Goal: Information Seeking & Learning: Learn about a topic

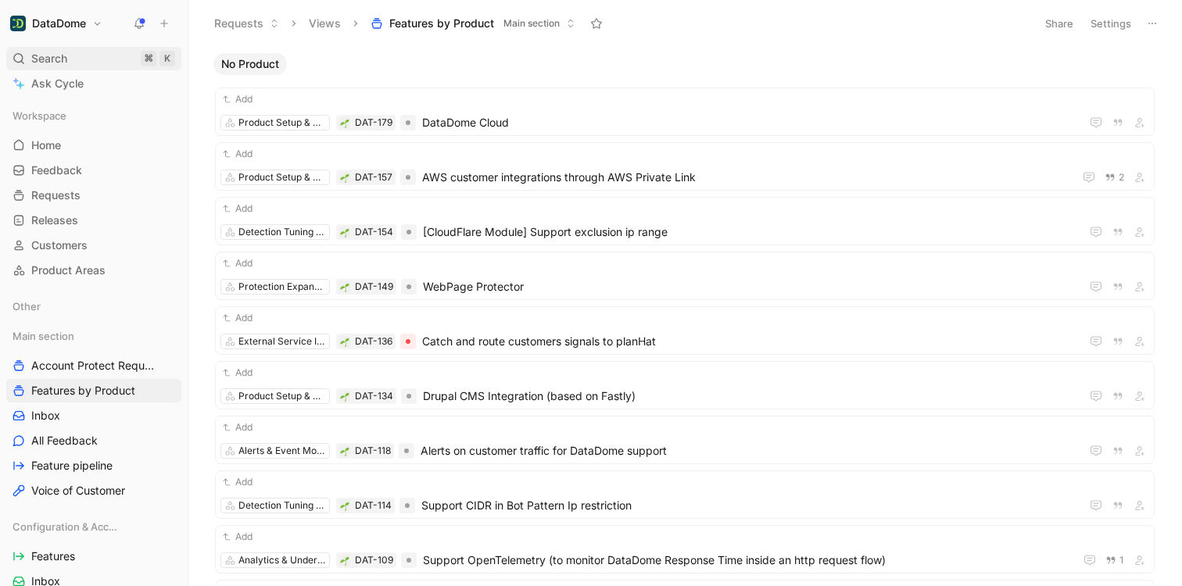
click at [78, 61] on div "Search ⌘ K" at bounding box center [93, 58] width 175 height 23
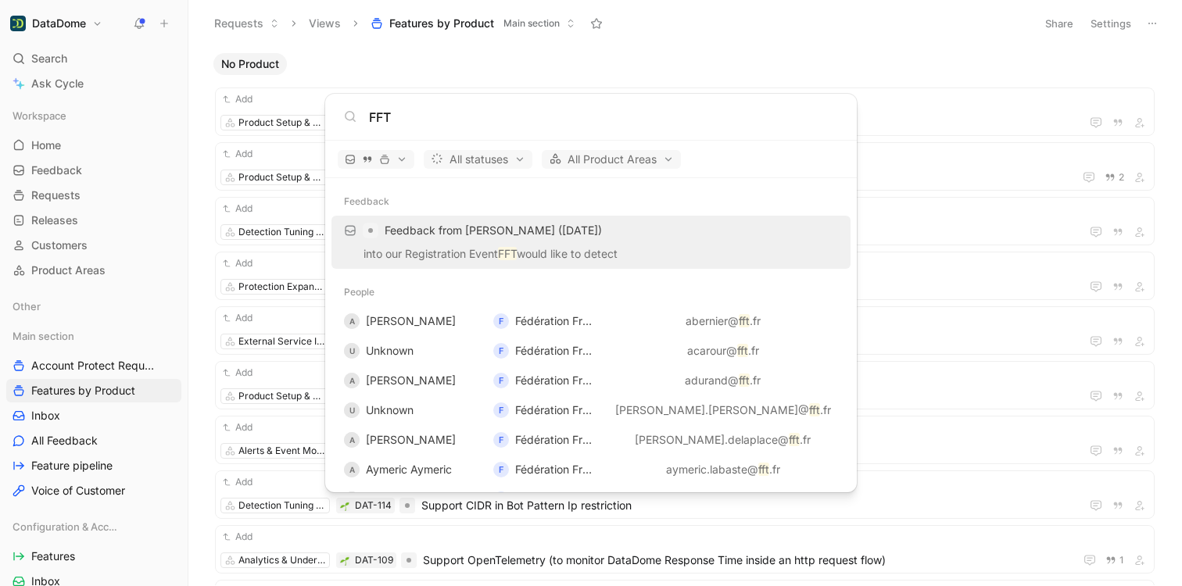
type input "FFT"
click at [495, 237] on span "Feedback from Thomas Floremont (Aug 26, 2025)" at bounding box center [493, 230] width 217 height 13
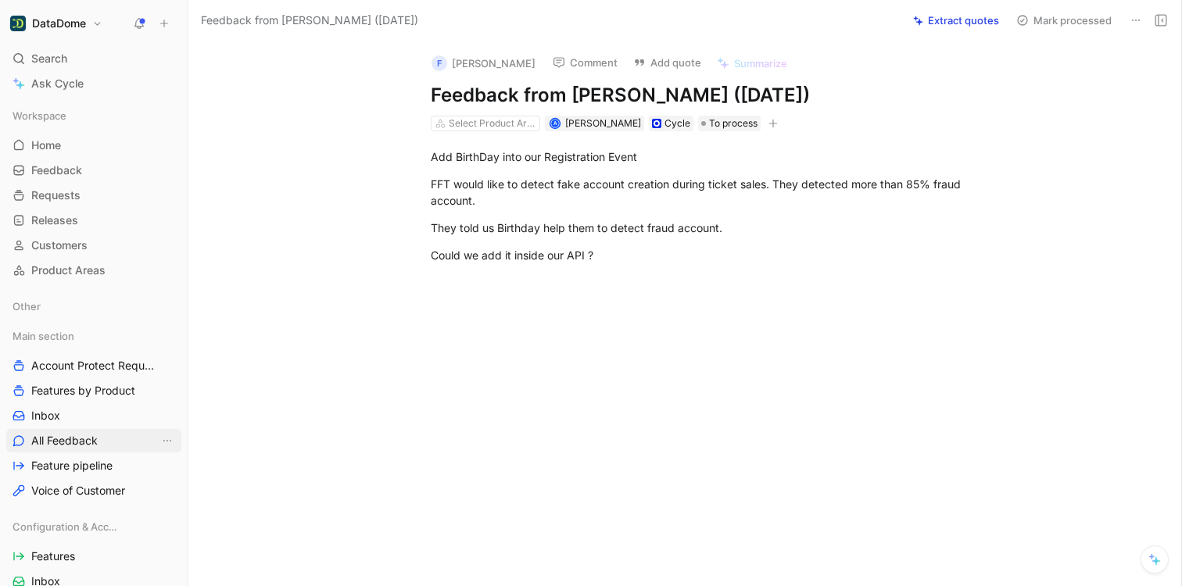
click at [85, 446] on span "All Feedback" at bounding box center [64, 441] width 66 height 16
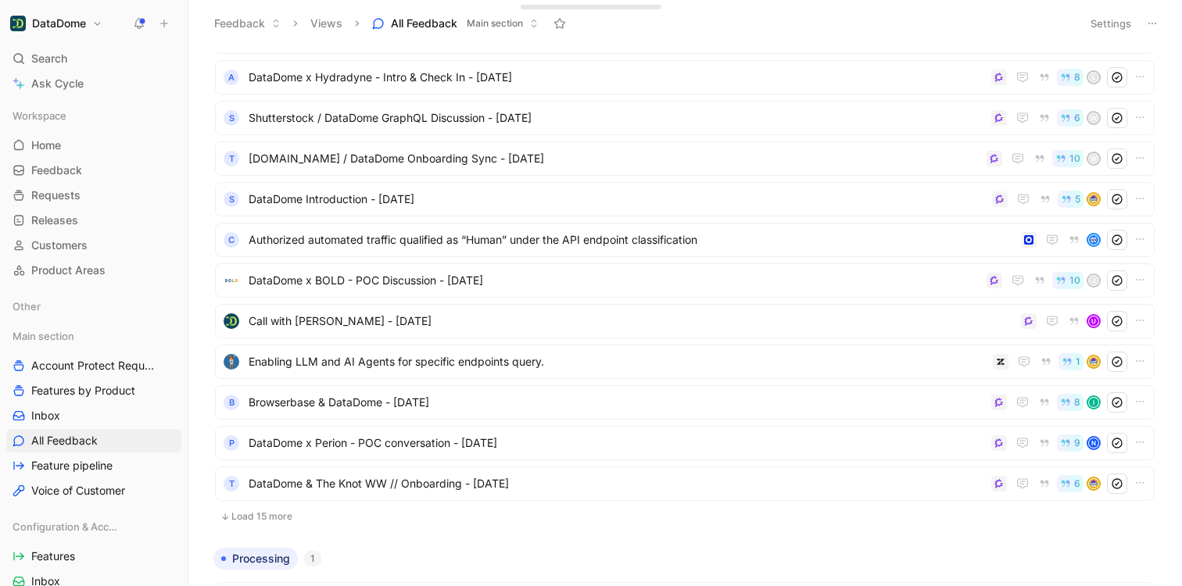
scroll to position [230, 0]
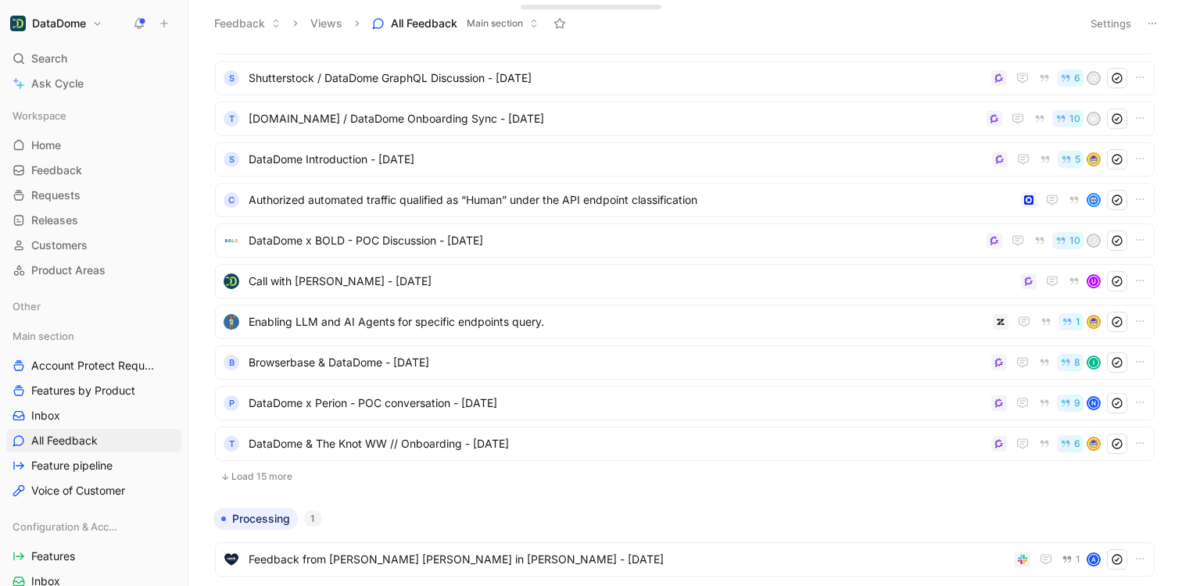
click at [63, 13] on button "DataDome" at bounding box center [56, 24] width 100 height 22
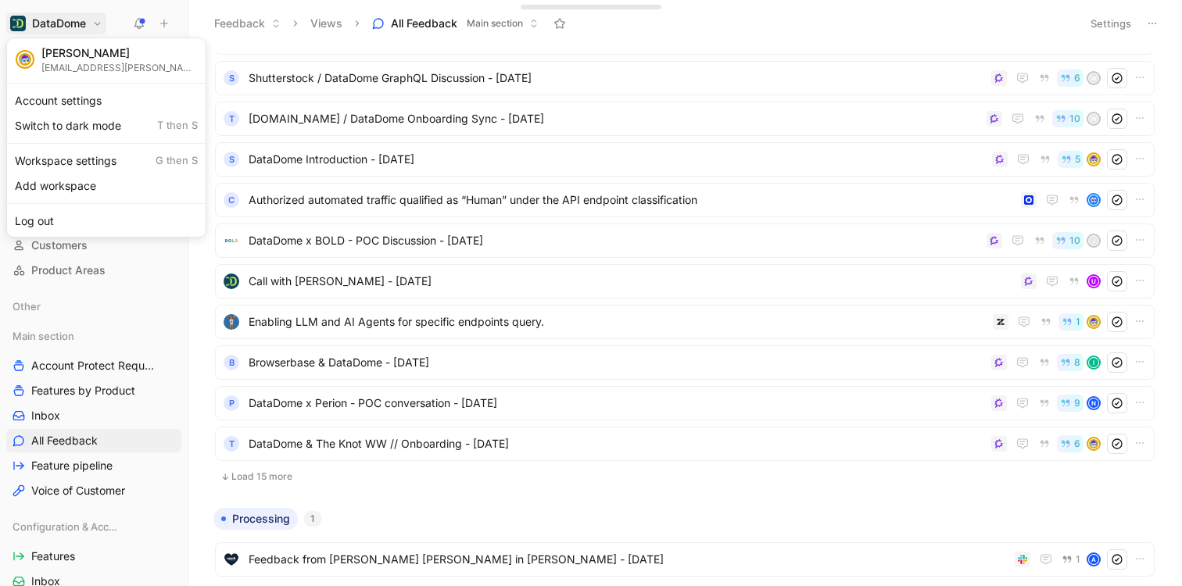
click at [81, 0] on div at bounding box center [591, 293] width 1182 height 586
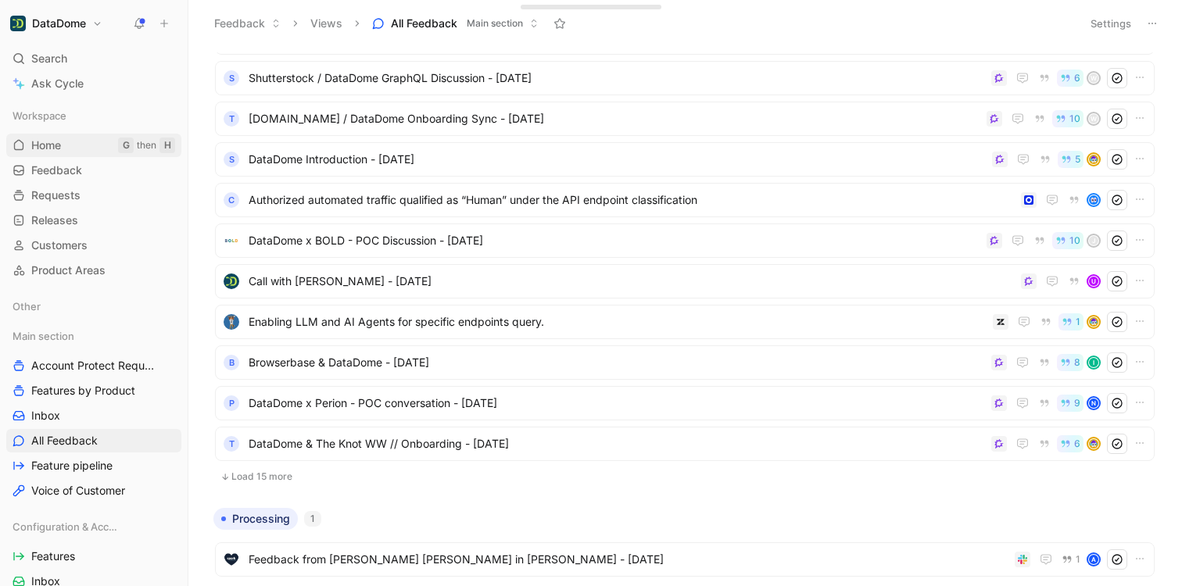
click at [52, 146] on span "Home" at bounding box center [46, 146] width 30 height 16
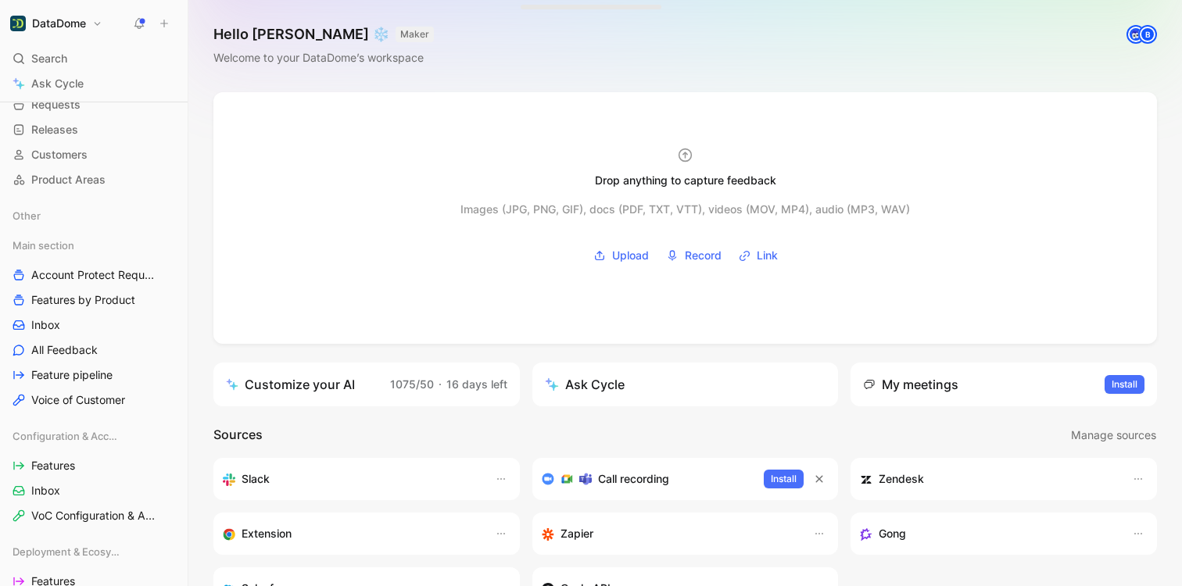
scroll to position [92, 0]
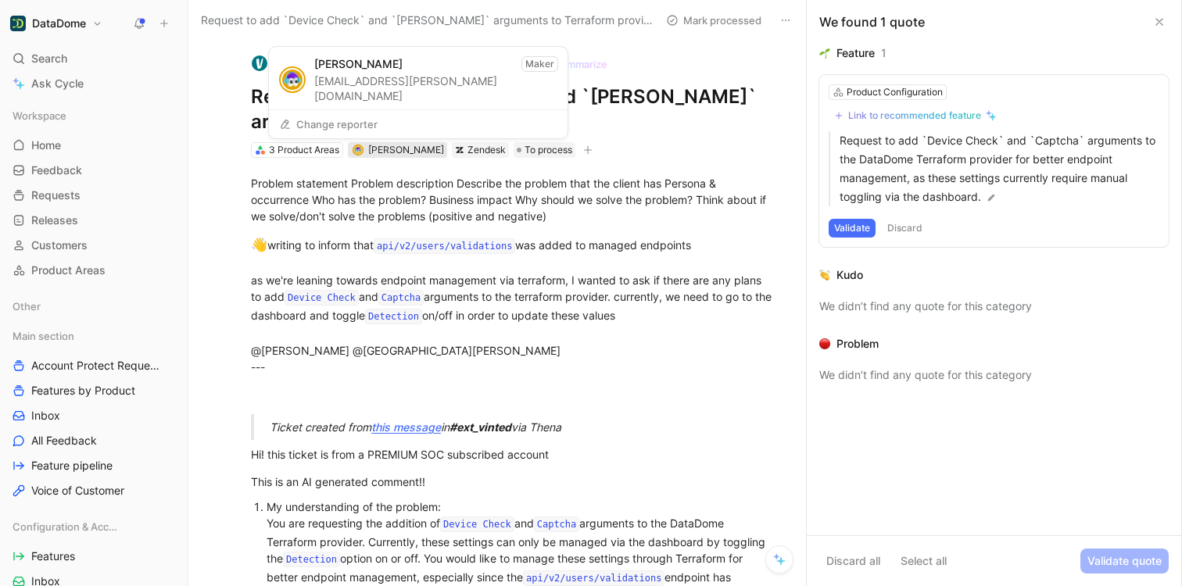
click at [406, 150] on span "[PERSON_NAME]" at bounding box center [406, 150] width 76 height 12
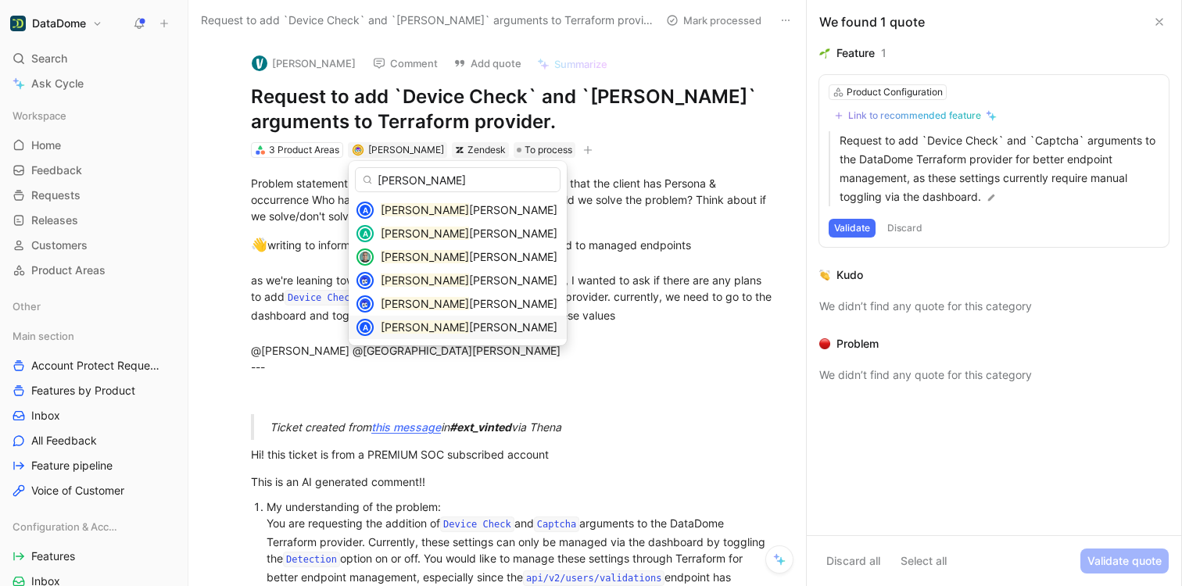
type input "alex"
click at [395, 327] on mark "Alex" at bounding box center [425, 326] width 88 height 13
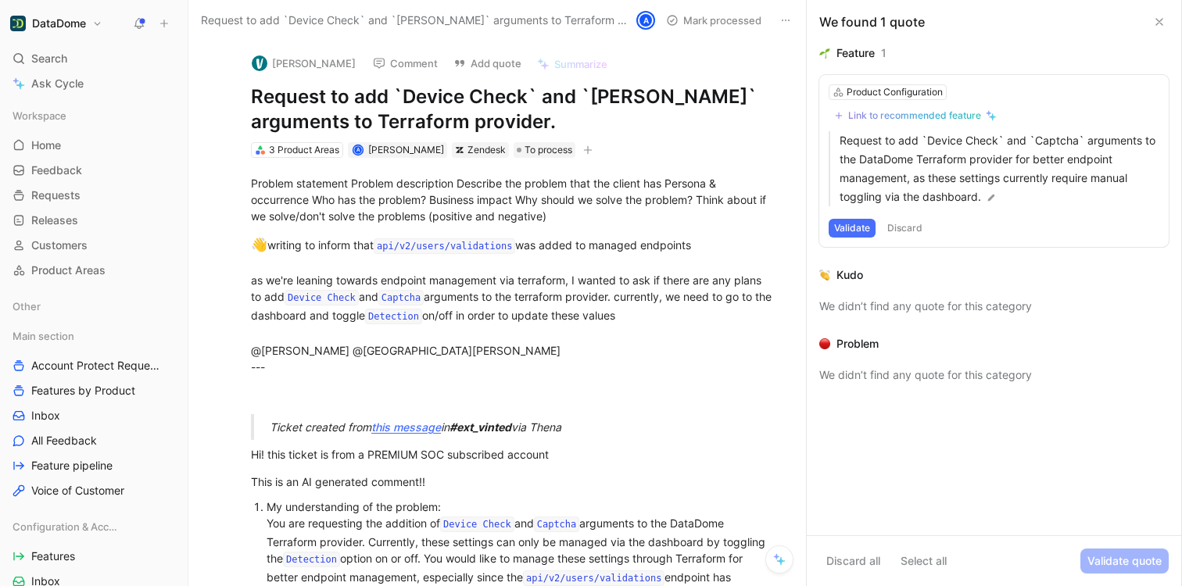
click at [1160, 16] on icon at bounding box center [1159, 22] width 13 height 13
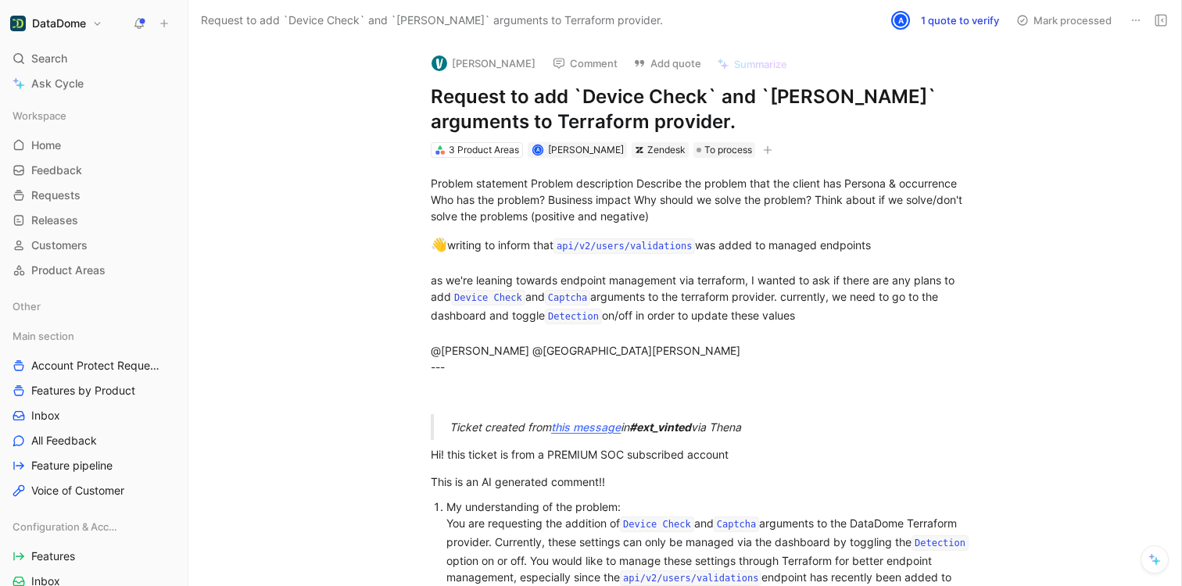
click at [1160, 20] on icon at bounding box center [1160, 20] width 13 height 13
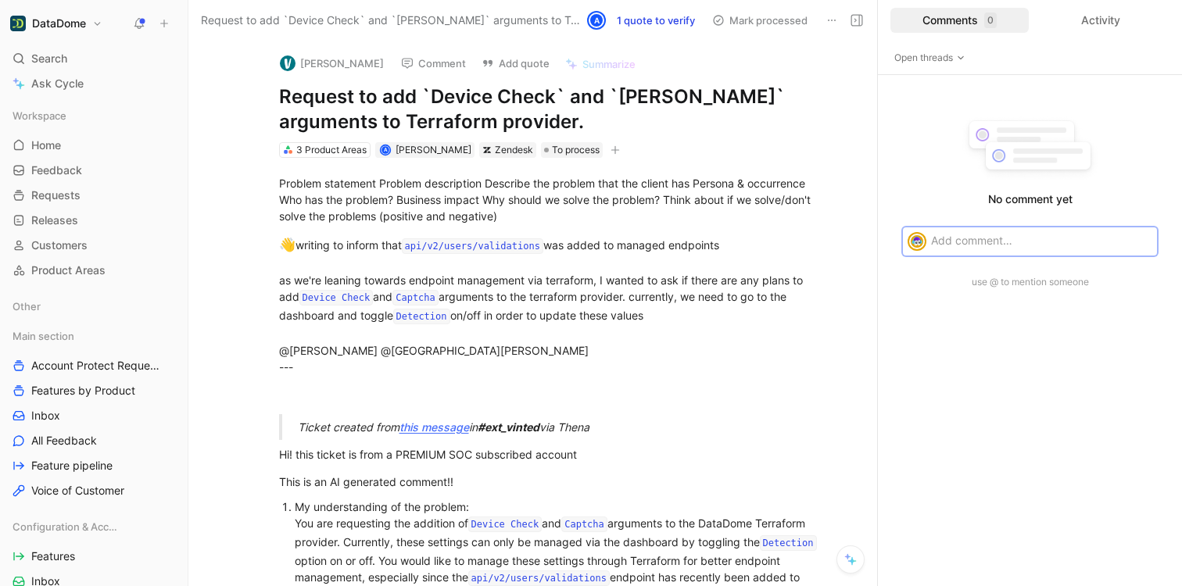
click at [826, 21] on icon at bounding box center [831, 20] width 13 height 13
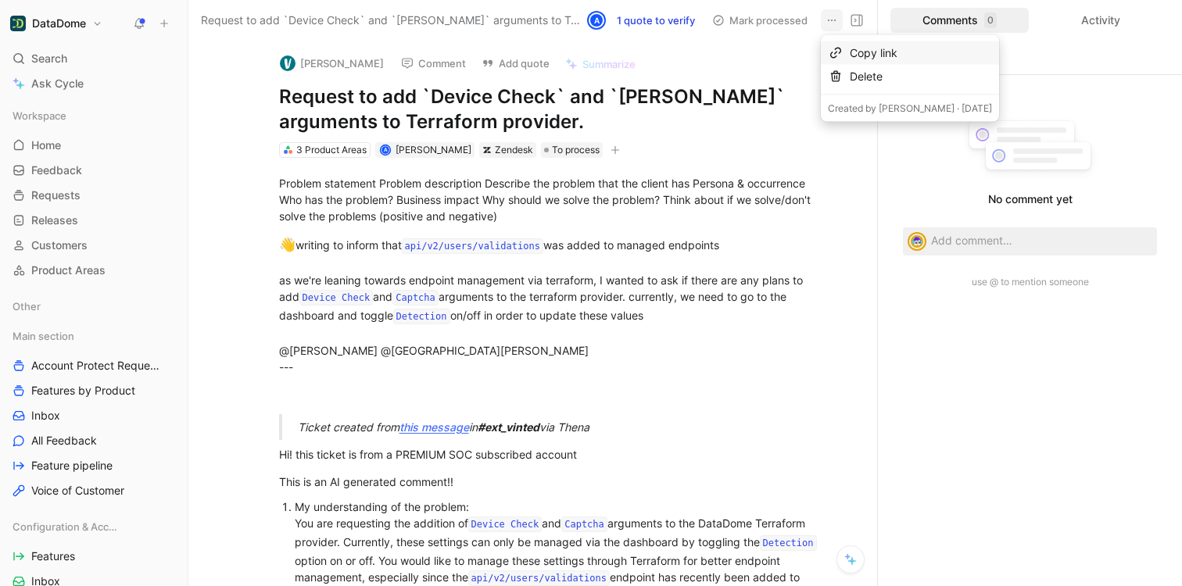
click at [860, 51] on div "Copy link" at bounding box center [921, 53] width 142 height 19
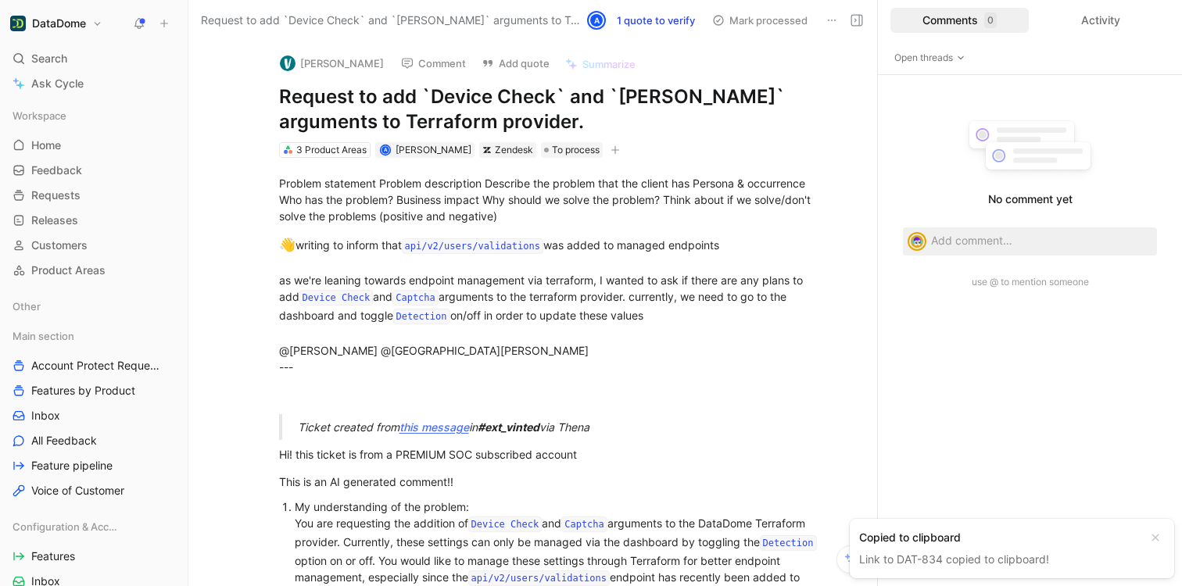
click at [429, 68] on button "Comment" at bounding box center [433, 63] width 79 height 22
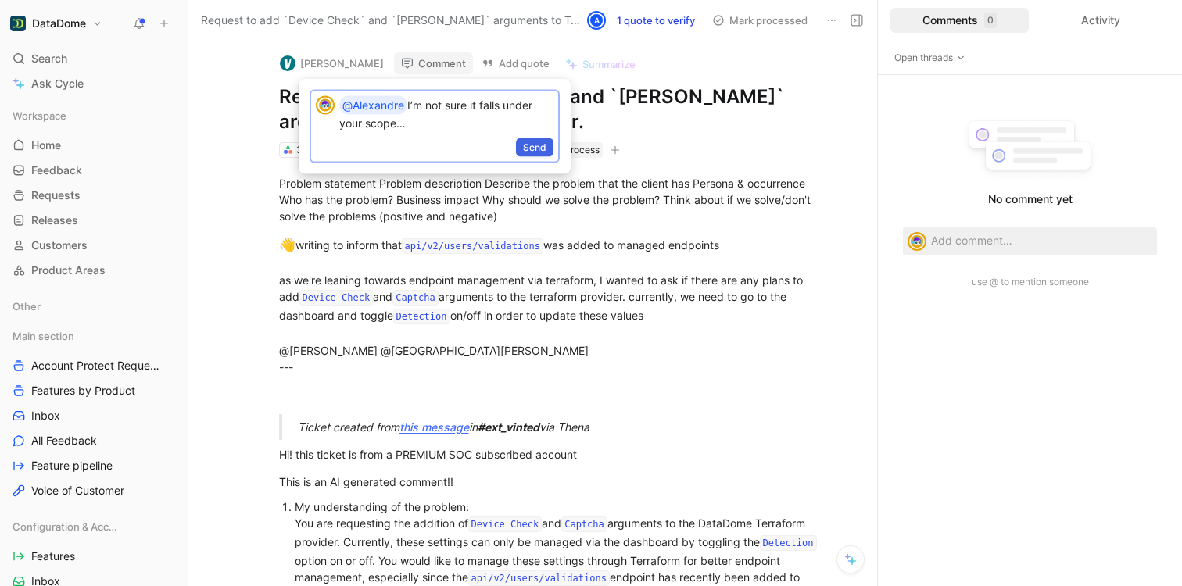
click at [533, 145] on span "Send" at bounding box center [534, 148] width 23 height 16
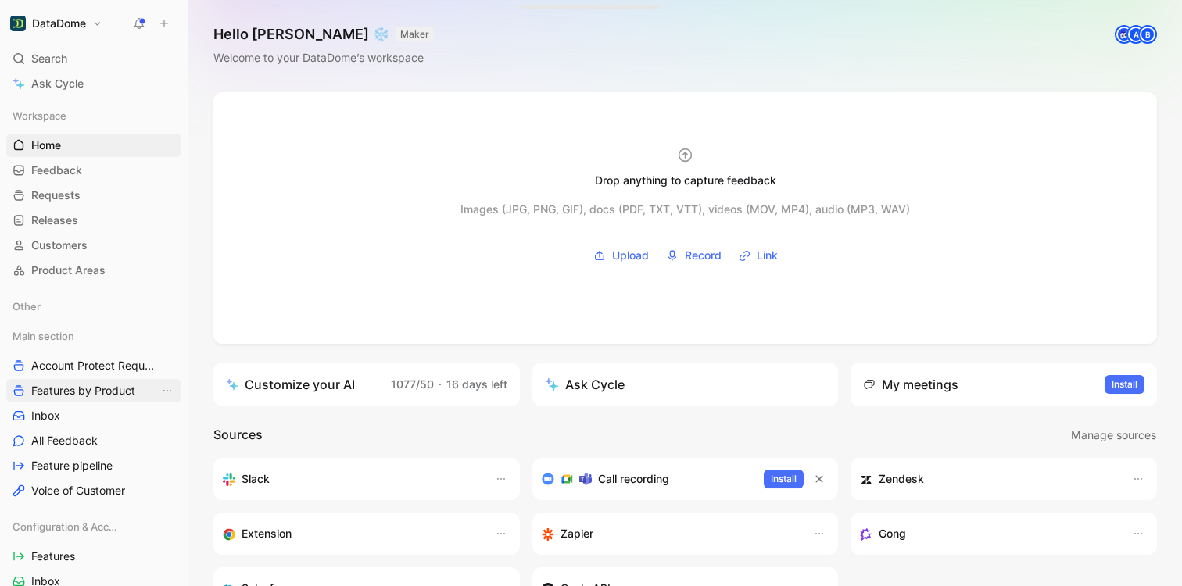
scroll to position [92, 0]
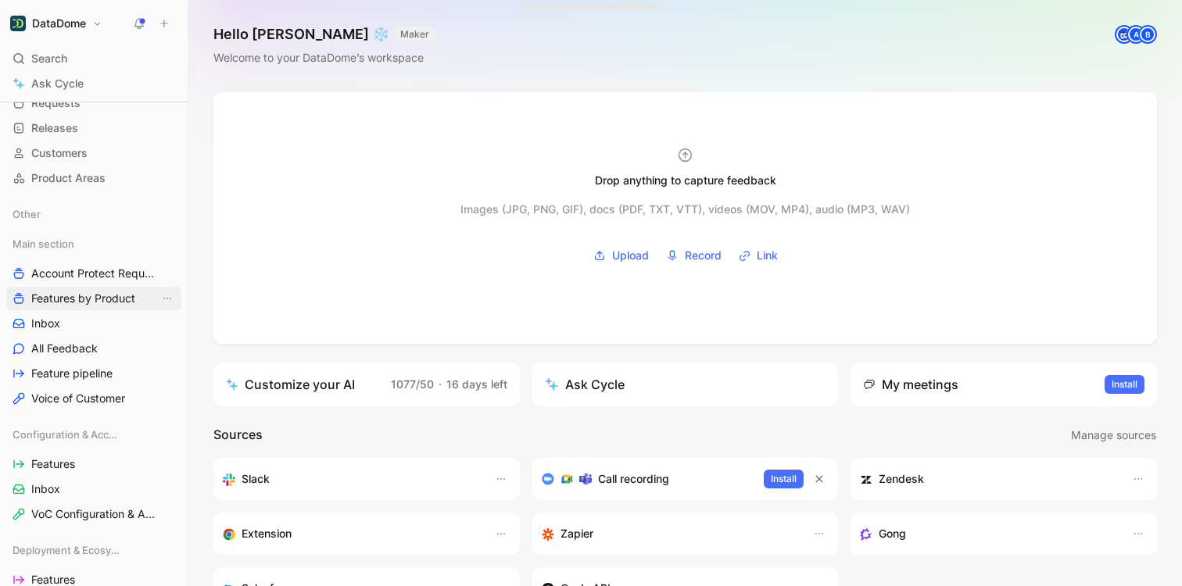
click at [73, 294] on span "Features by Product" at bounding box center [83, 299] width 104 height 16
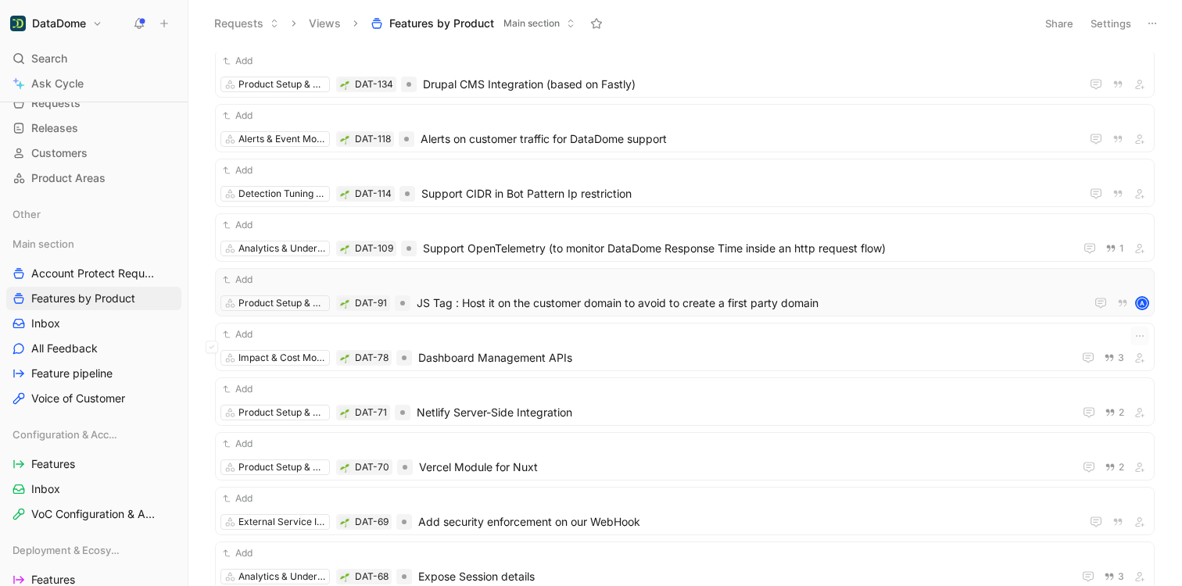
scroll to position [345, 0]
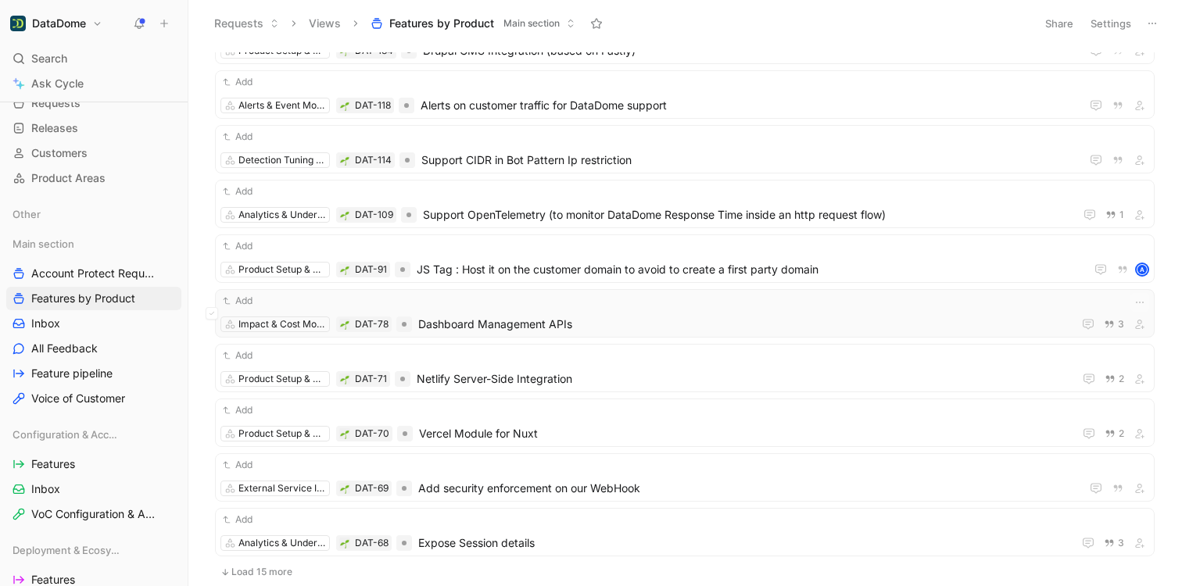
click at [588, 309] on div "Add Impact & Cost Monitoring DAT-78 Dashboard Management APIs 3" at bounding box center [684, 313] width 928 height 41
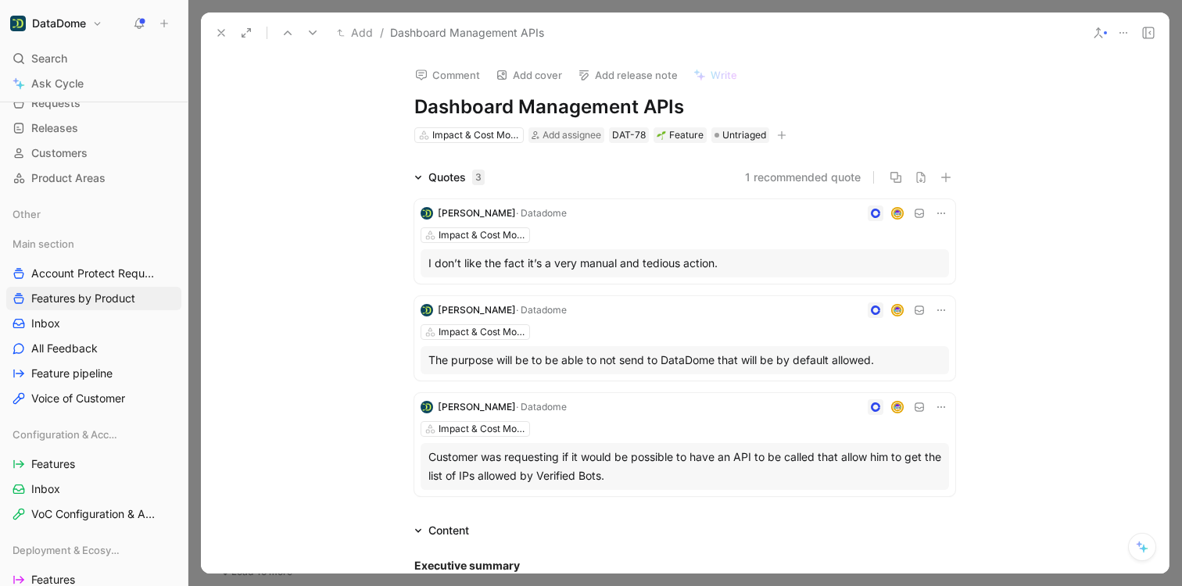
click at [222, 32] on icon at bounding box center [221, 33] width 13 height 13
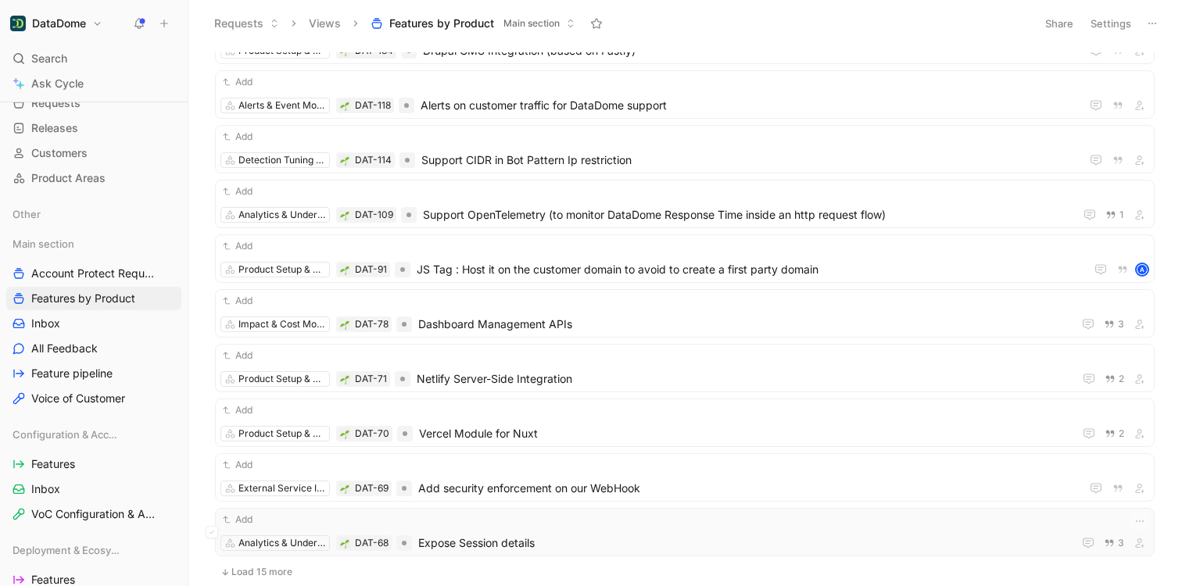
click at [531, 522] on div "Add" at bounding box center [684, 520] width 928 height 16
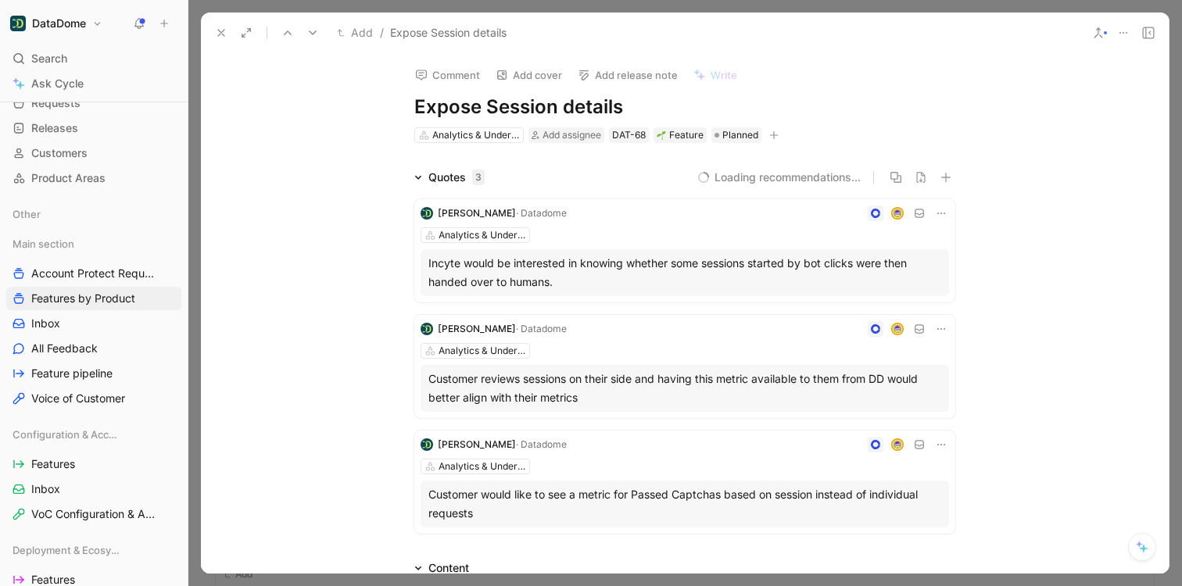
click at [766, 134] on button "button" at bounding box center [774, 135] width 16 height 16
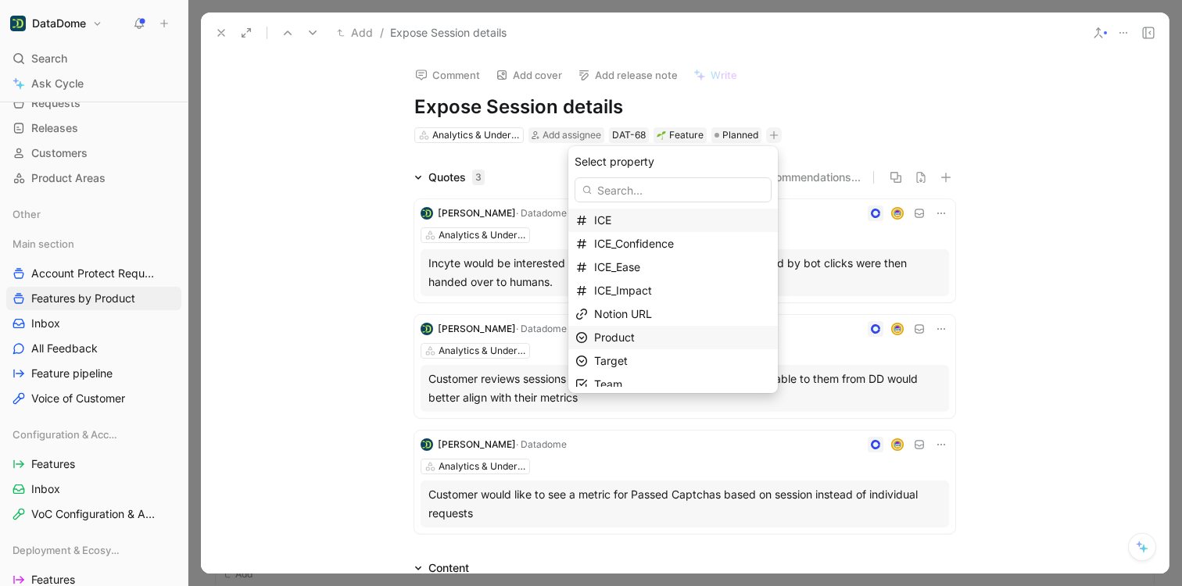
click at [614, 334] on span "Product" at bounding box center [614, 337] width 41 height 13
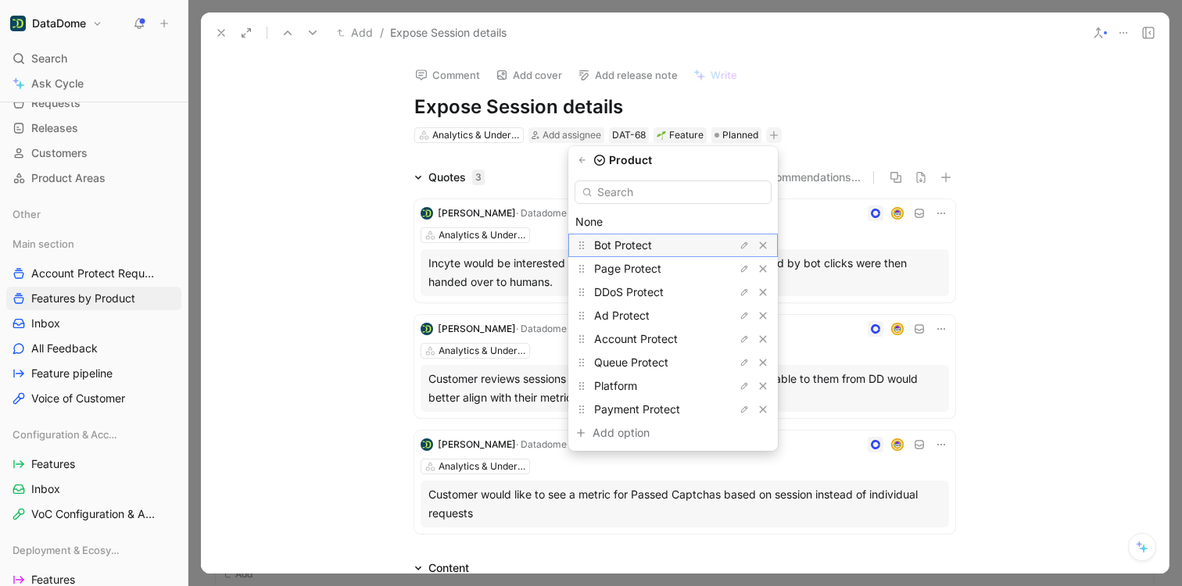
click at [624, 249] on span "Bot Protect" at bounding box center [623, 244] width 58 height 13
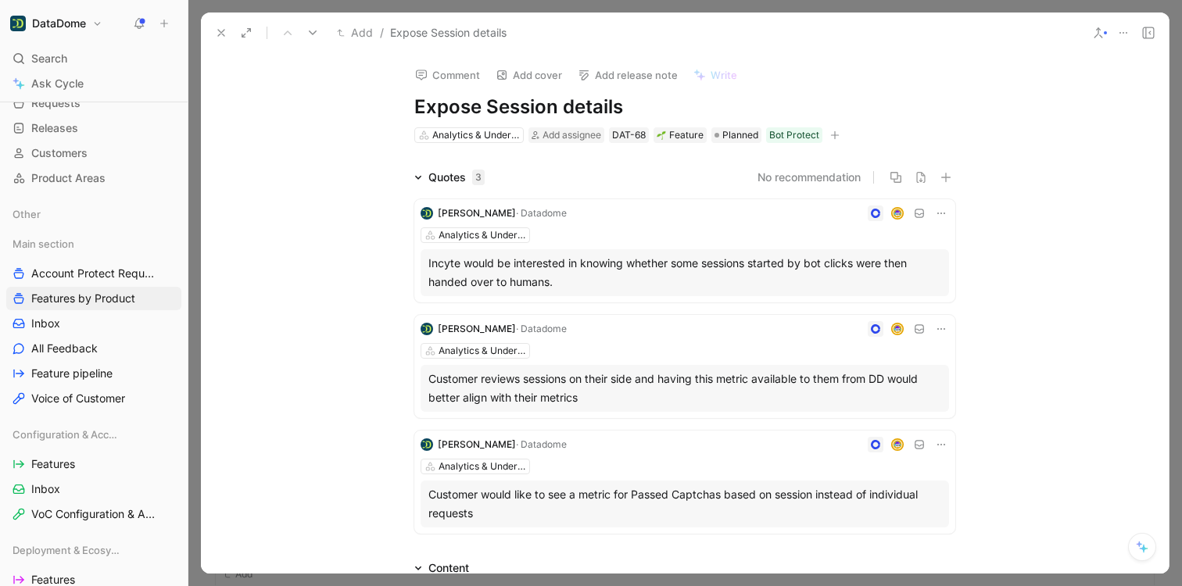
click at [224, 27] on icon at bounding box center [221, 33] width 13 height 13
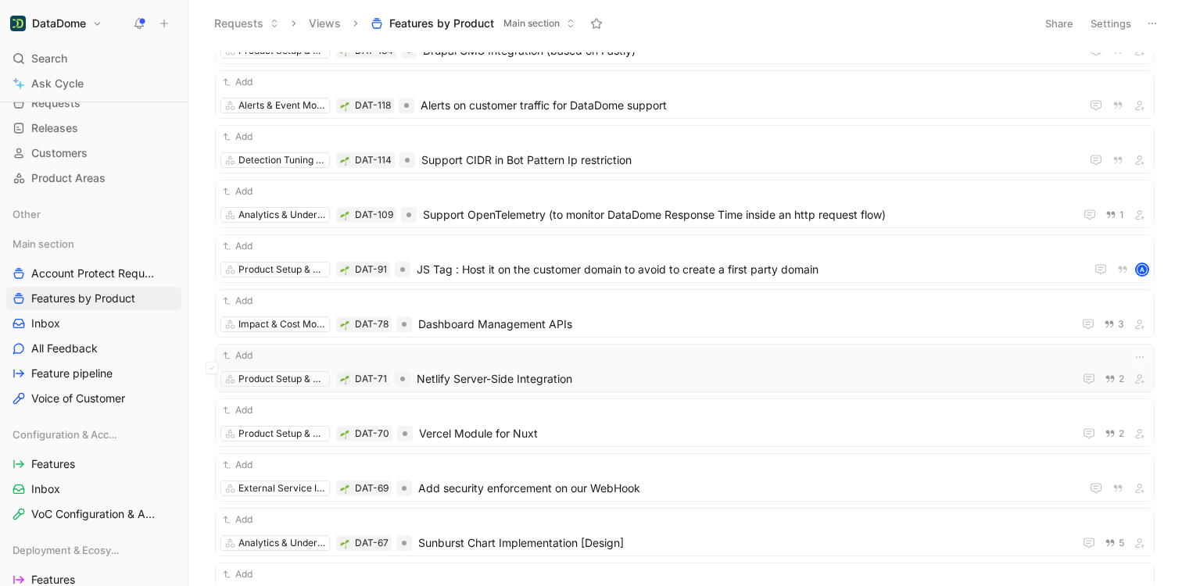
click at [550, 383] on span "Netlify Server-Side Integration" at bounding box center [742, 379] width 650 height 19
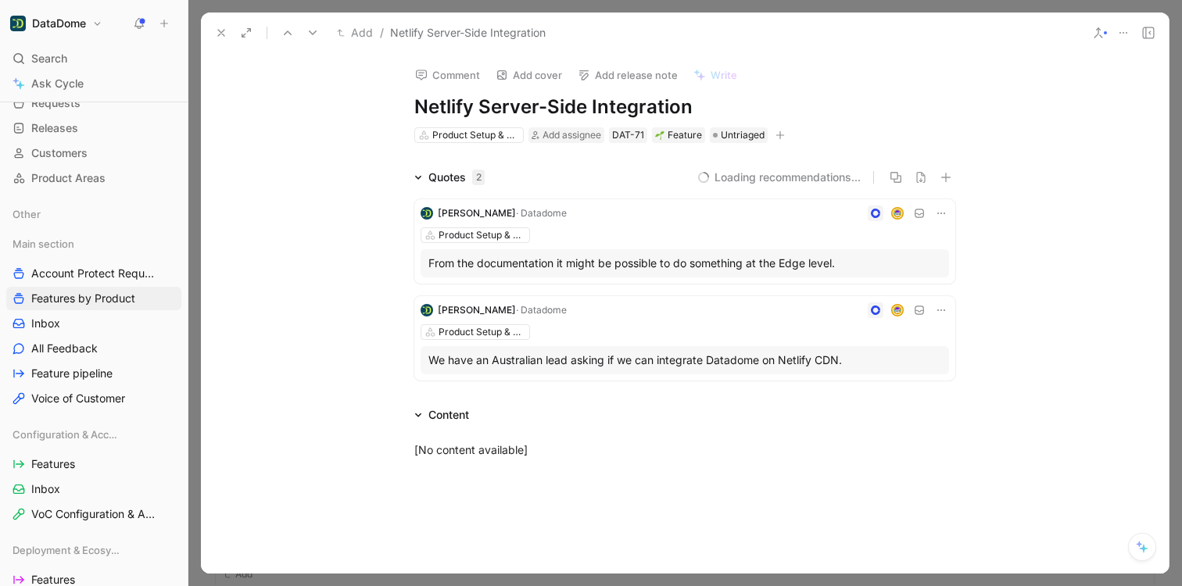
click at [776, 134] on icon "button" at bounding box center [780, 134] width 9 height 1
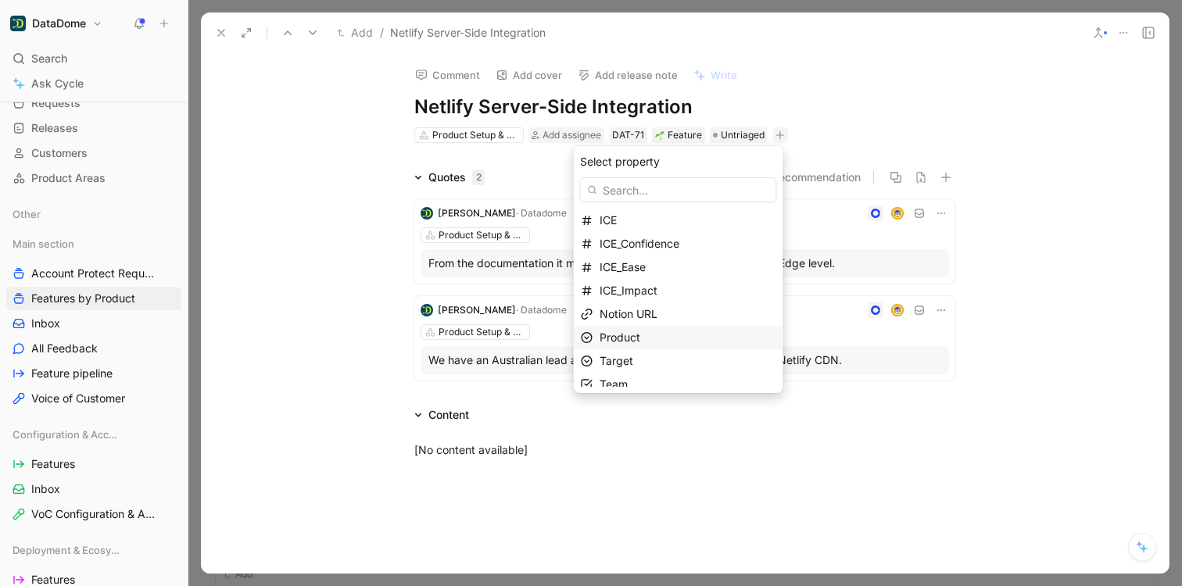
click at [639, 338] on span "Product" at bounding box center [619, 337] width 41 height 13
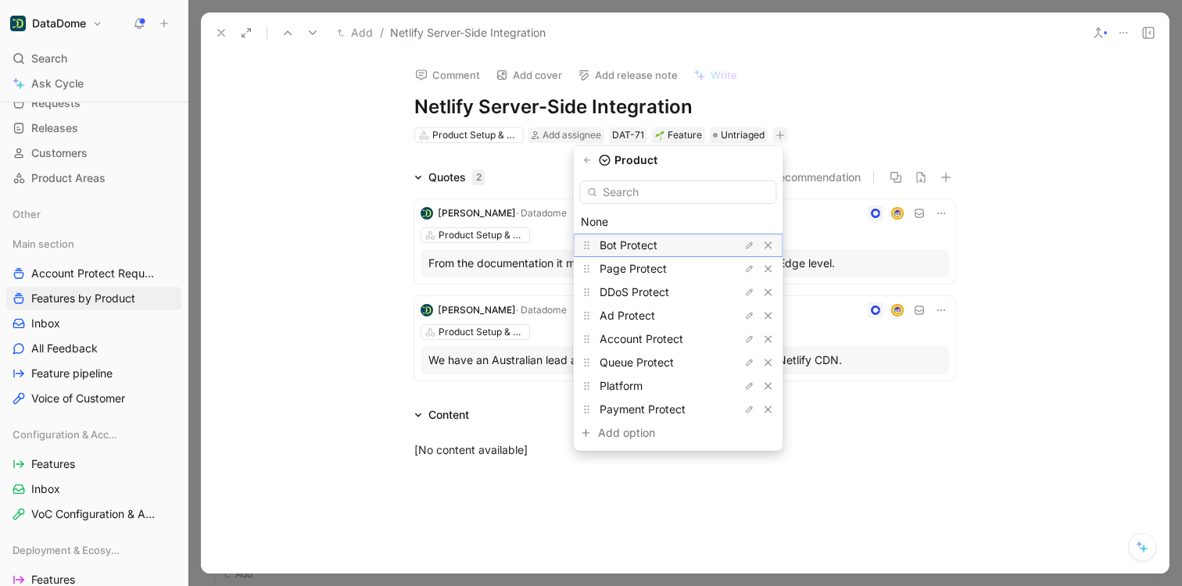
click at [637, 247] on span "Bot Protect" at bounding box center [628, 244] width 58 height 13
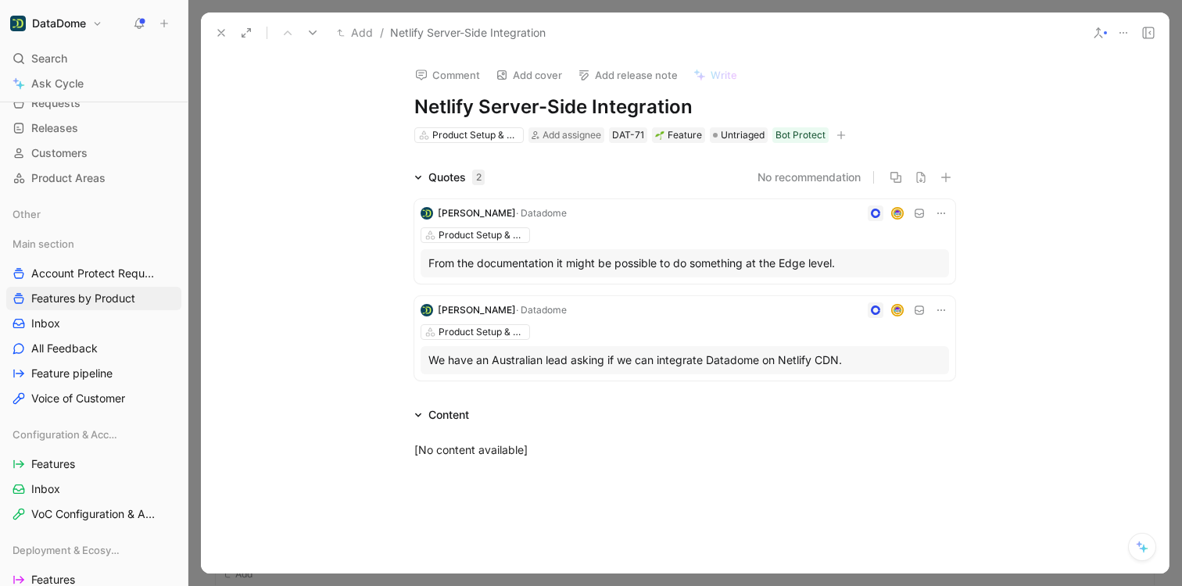
click at [220, 35] on icon at bounding box center [221, 33] width 13 height 13
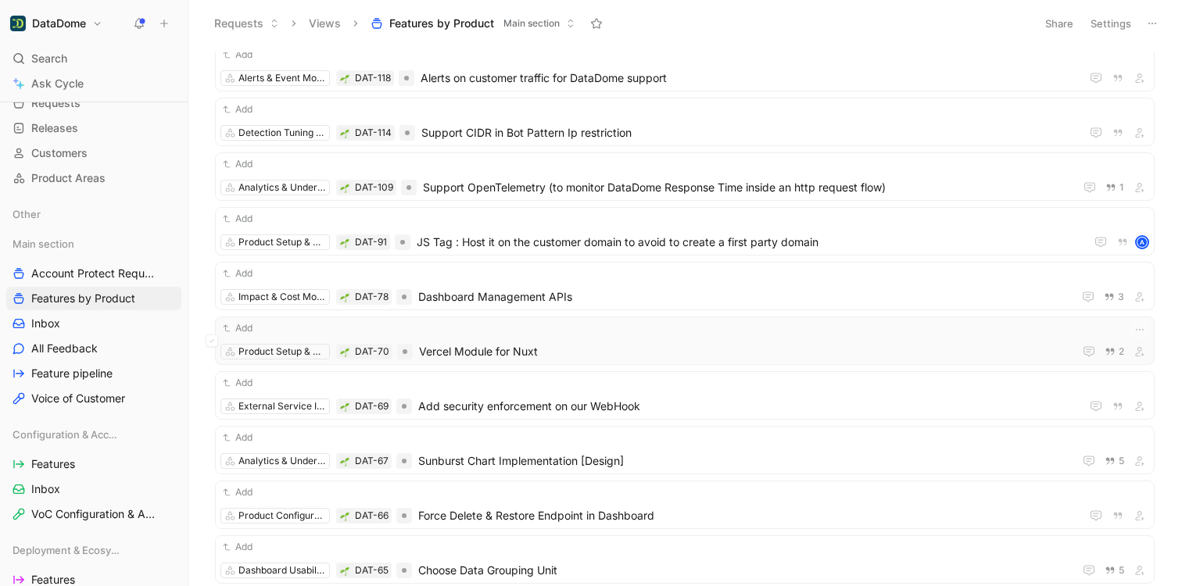
scroll to position [424, 0]
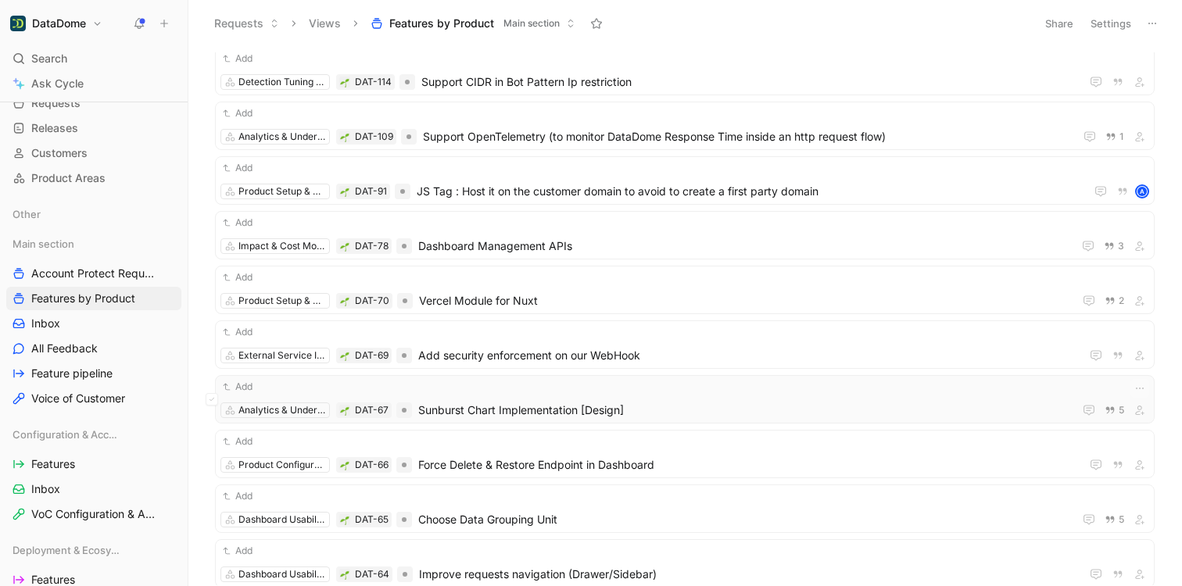
click at [612, 395] on div "Add Analytics & Understanding DAT-67 Sunburst Chart Implementation [Design] 5" at bounding box center [684, 399] width 928 height 41
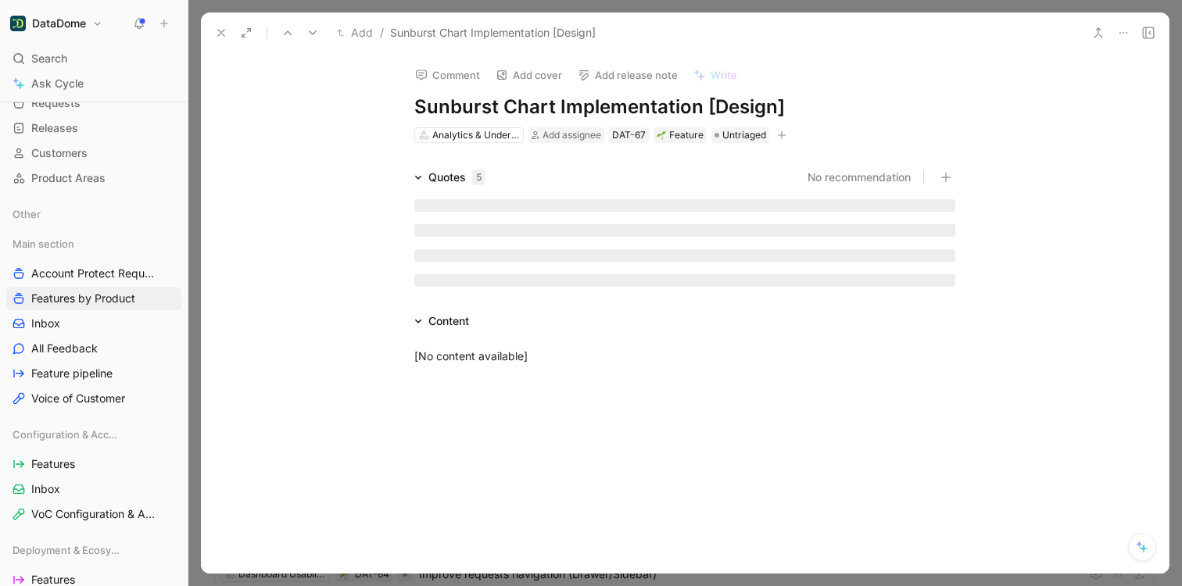
click at [778, 133] on icon "button" at bounding box center [781, 135] width 9 height 9
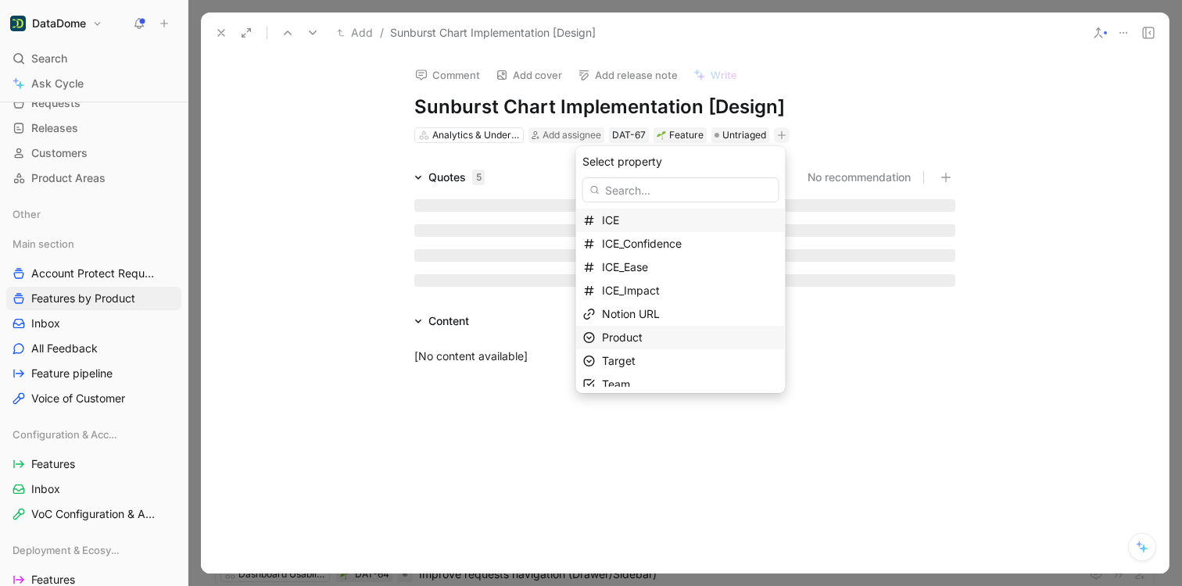
click at [660, 337] on div "Product" at bounding box center [690, 337] width 177 height 19
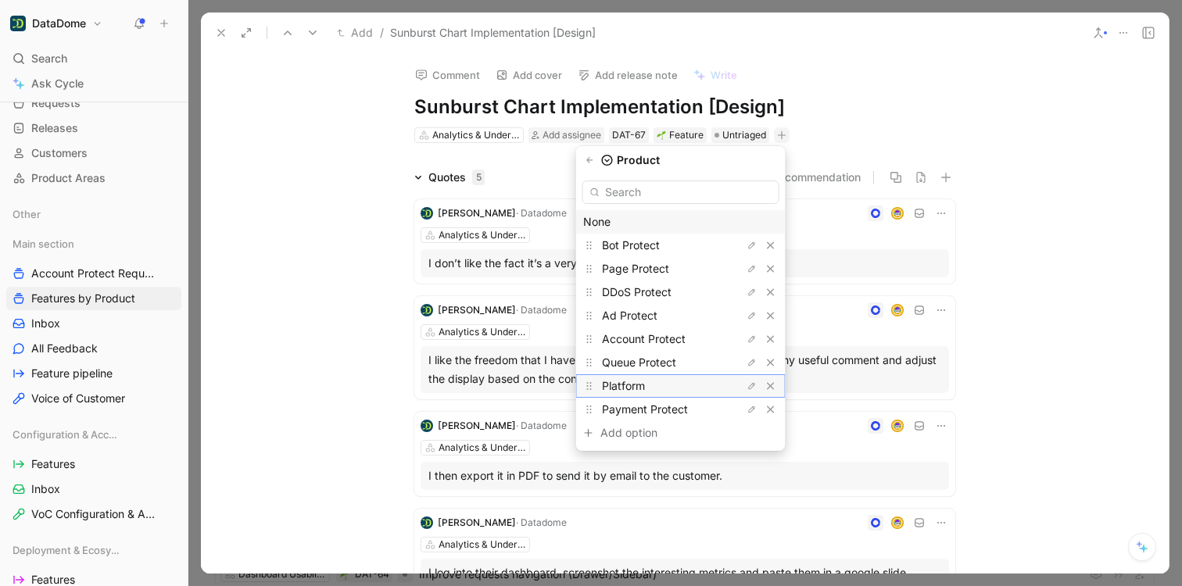
click at [641, 387] on span "Platform" at bounding box center [623, 385] width 43 height 13
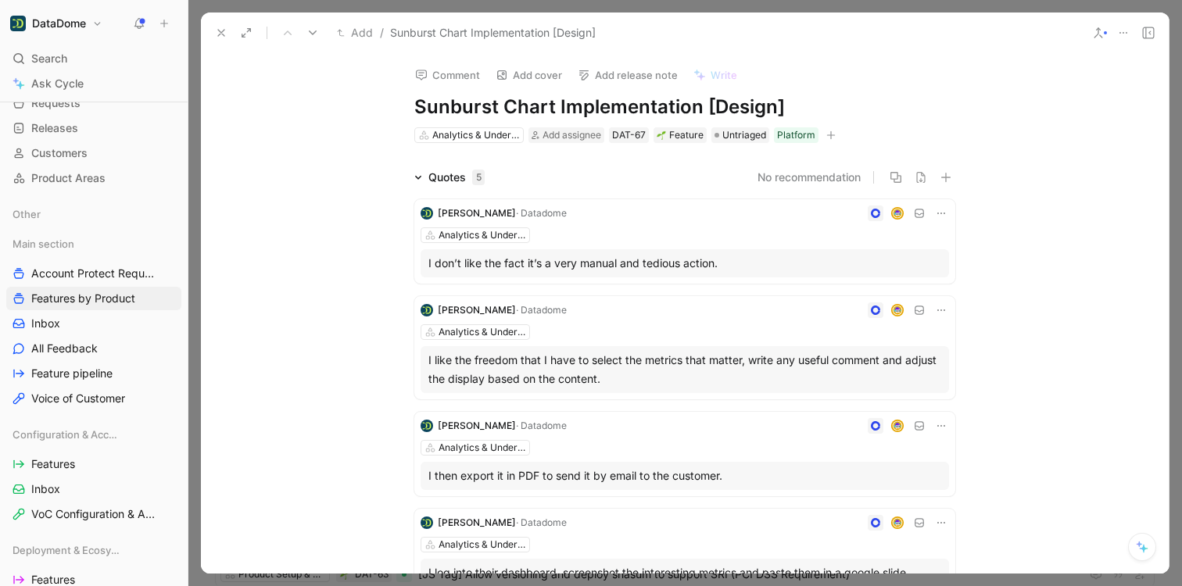
click at [219, 36] on icon at bounding box center [221, 33] width 13 height 13
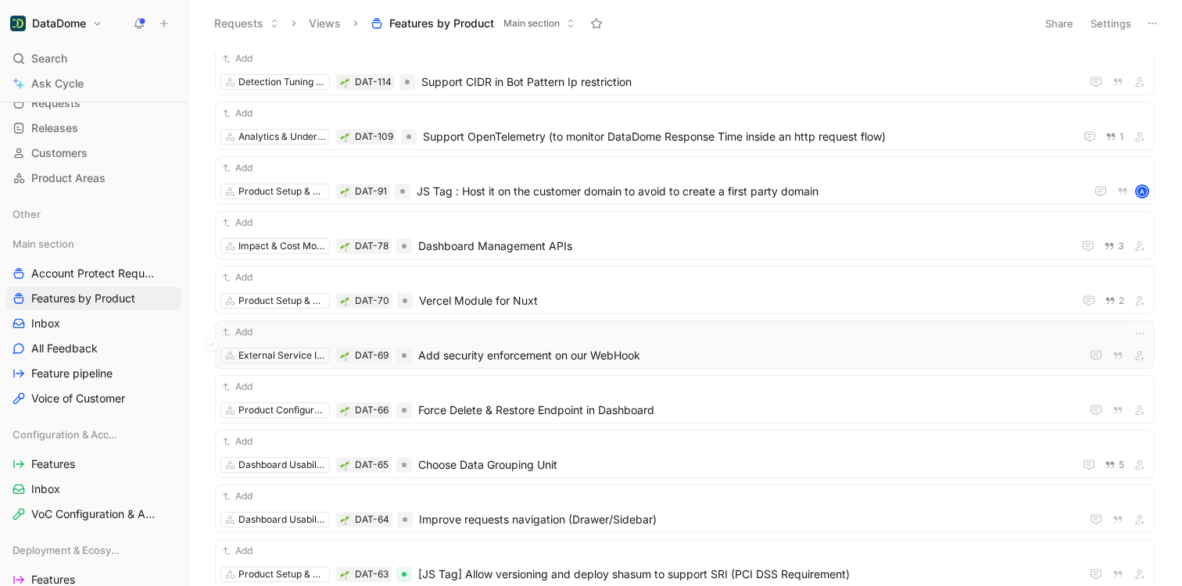
click at [610, 348] on span "Add security enforcement on our WebHook" at bounding box center [746, 355] width 656 height 19
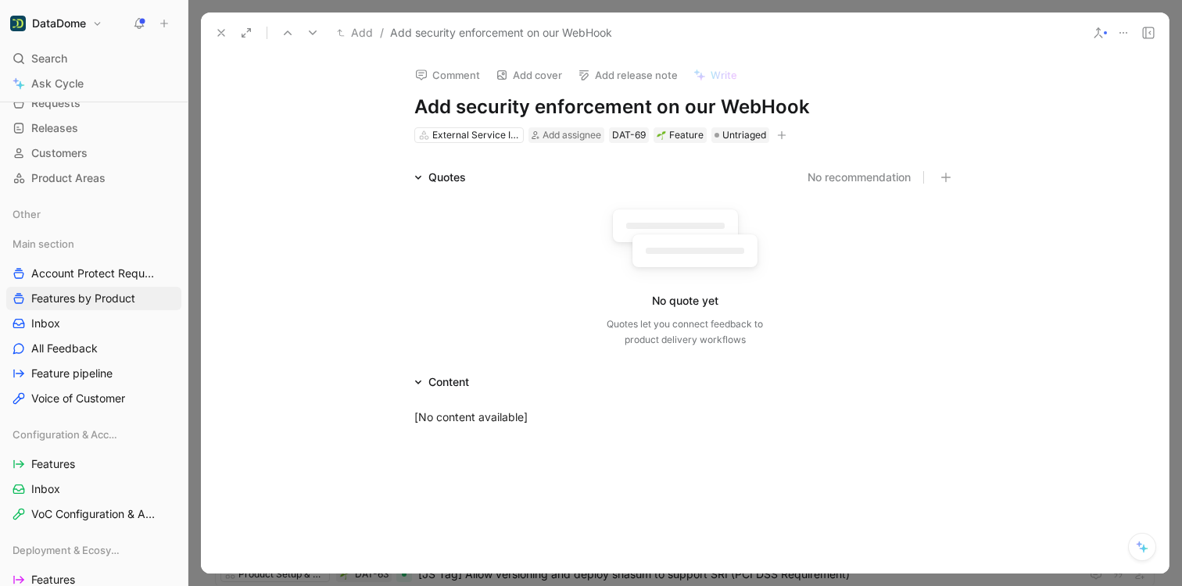
click at [778, 134] on icon "button" at bounding box center [782, 134] width 9 height 1
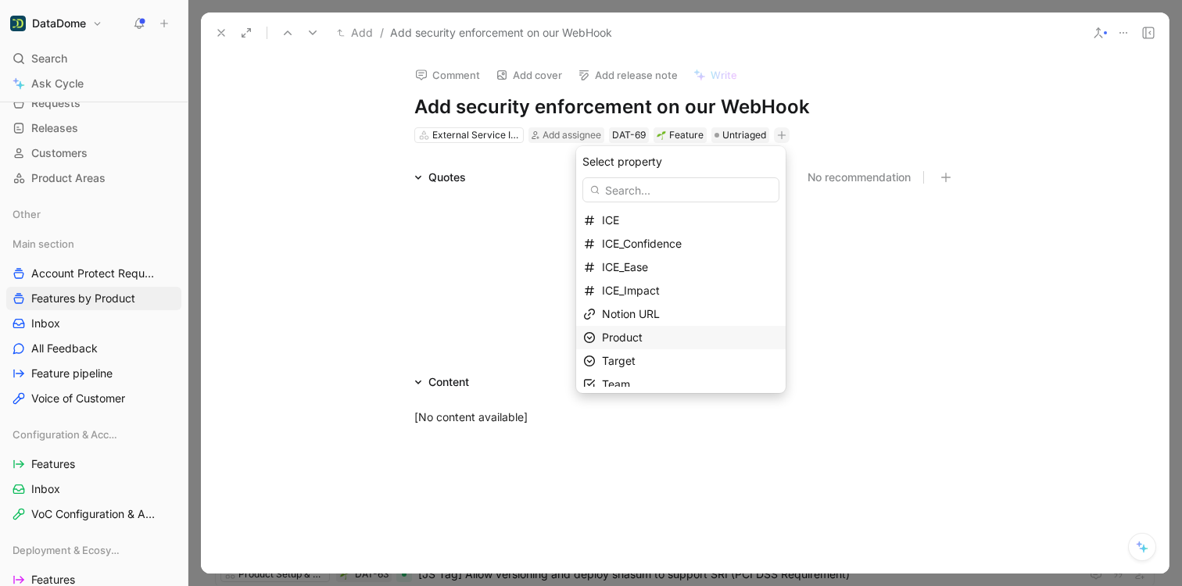
click at [652, 332] on div "Product" at bounding box center [690, 337] width 177 height 19
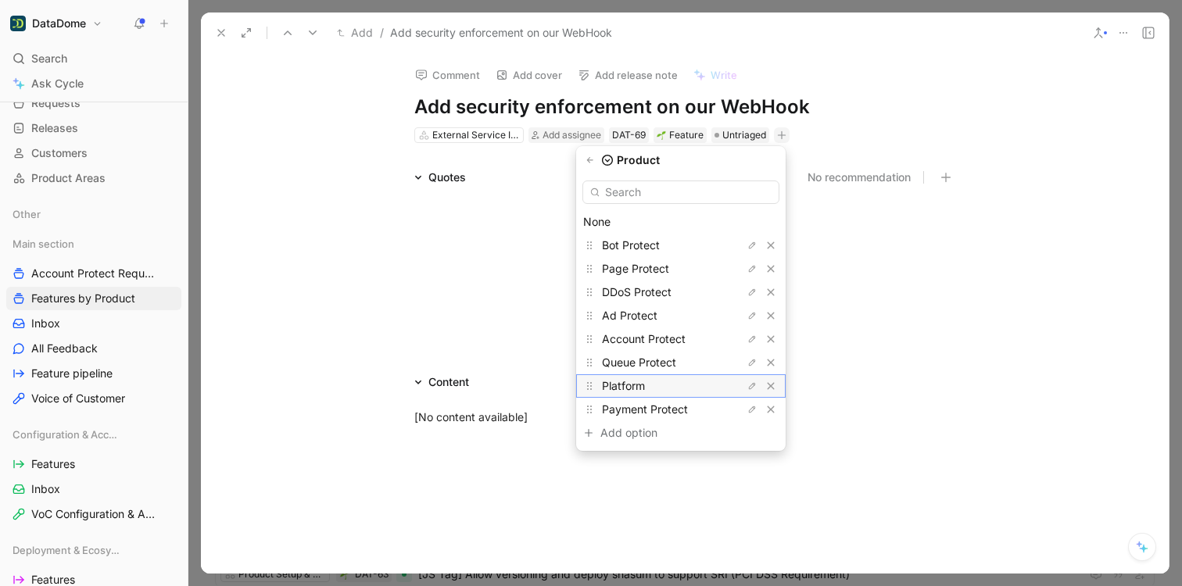
click at [635, 381] on span "Platform" at bounding box center [623, 385] width 43 height 13
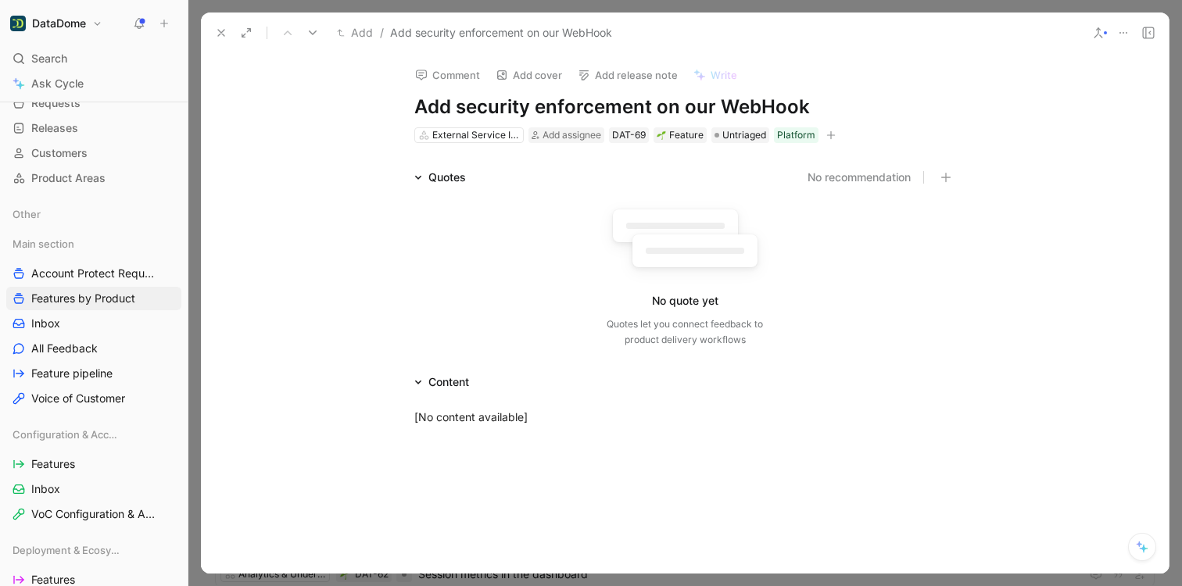
click at [224, 35] on use at bounding box center [221, 33] width 6 height 6
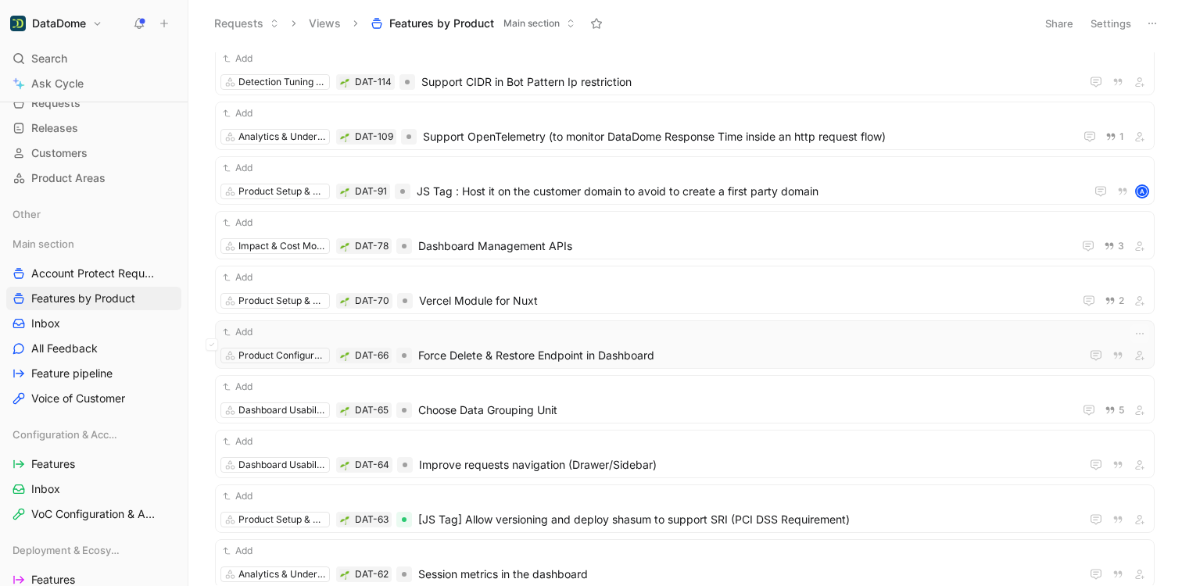
click at [649, 360] on span "Force Delete & Restore Endpoint in Dashboard" at bounding box center [746, 355] width 656 height 19
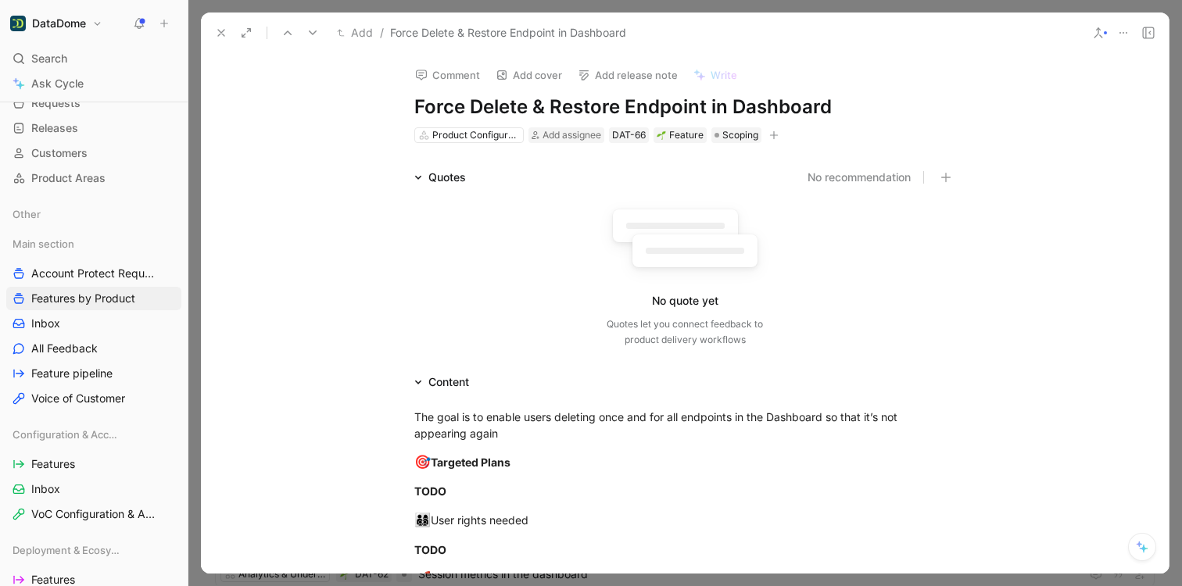
click at [770, 134] on icon "button" at bounding box center [774, 134] width 9 height 1
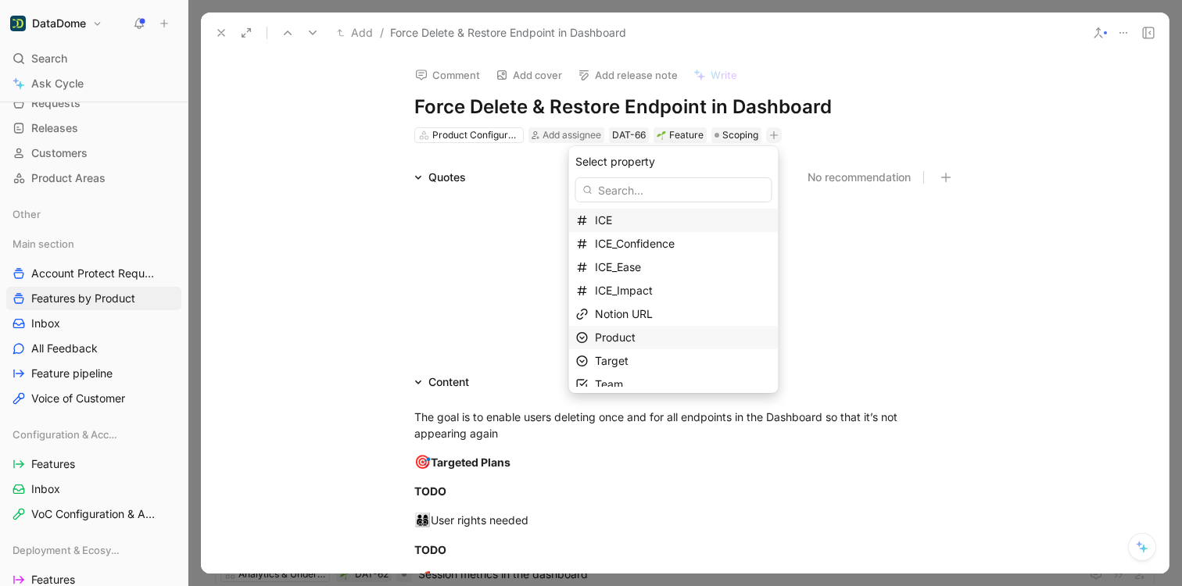
click at [628, 341] on span "Product" at bounding box center [615, 337] width 41 height 13
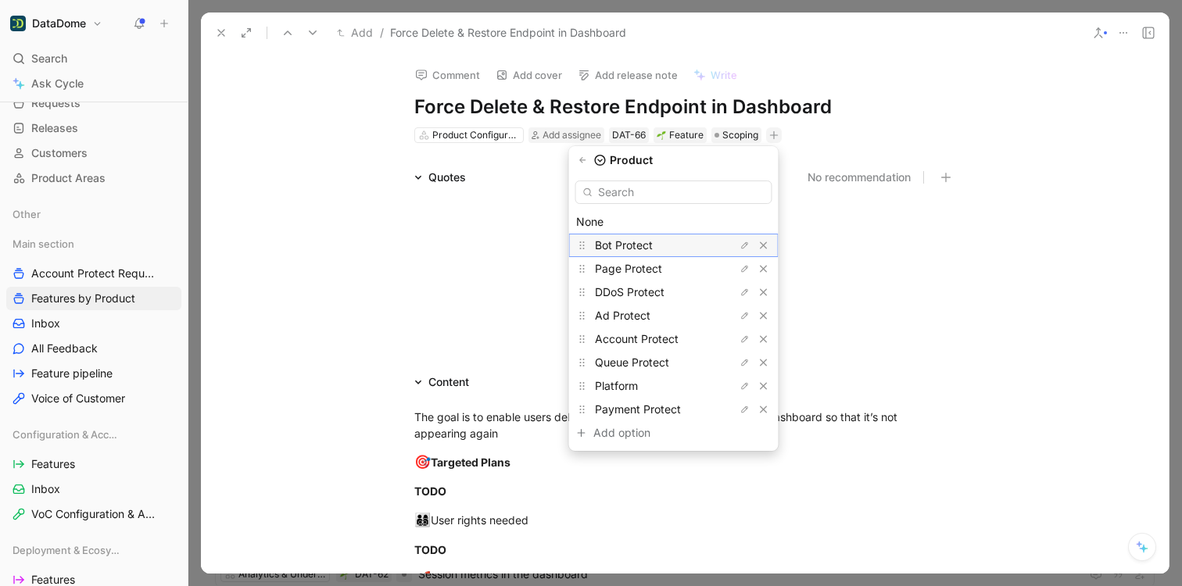
click at [631, 247] on span "Bot Protect" at bounding box center [624, 244] width 58 height 13
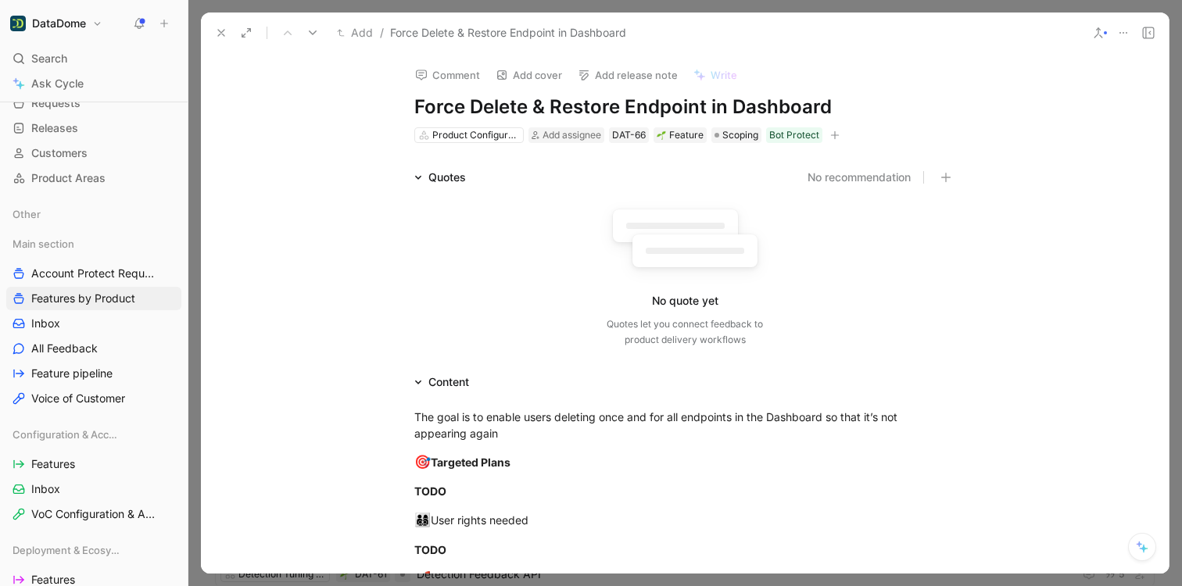
click at [216, 31] on icon at bounding box center [221, 33] width 13 height 13
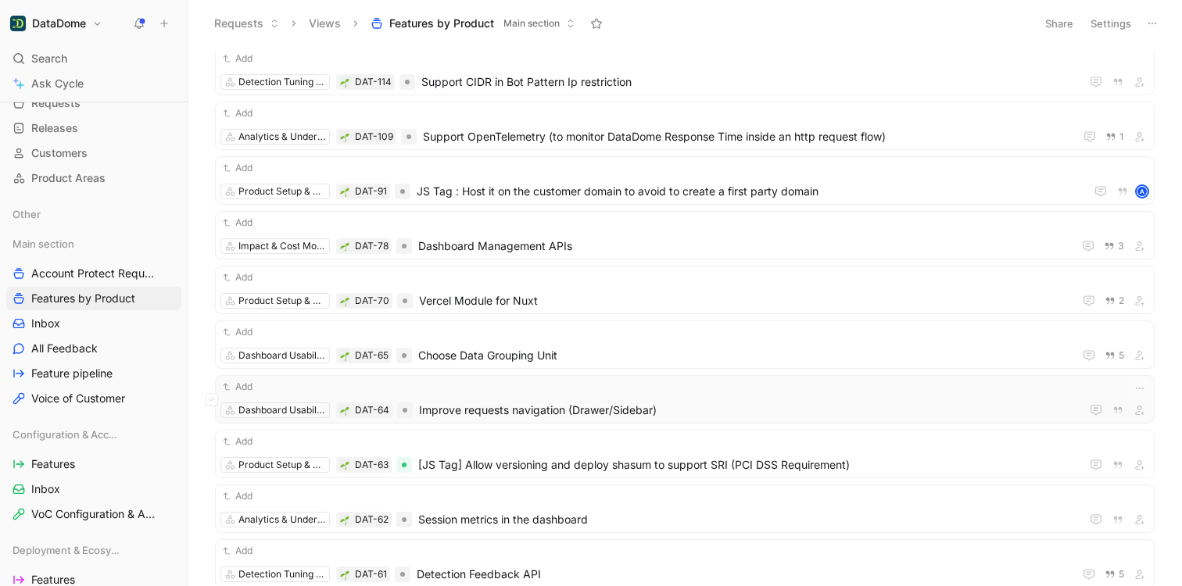
click at [740, 389] on div "Add" at bounding box center [684, 387] width 928 height 16
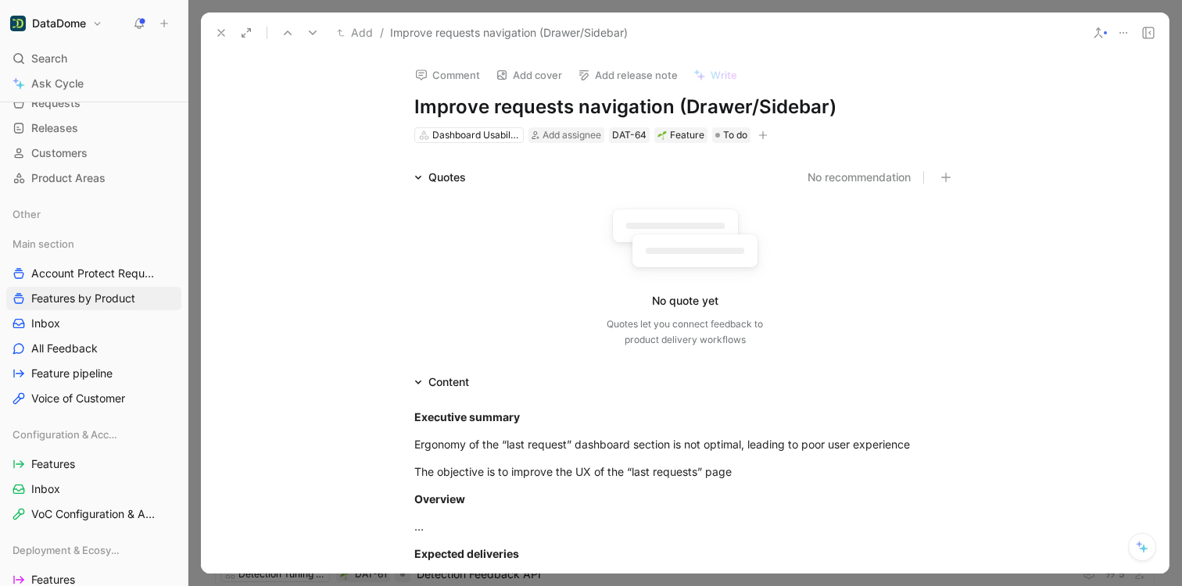
click at [760, 136] on icon "button" at bounding box center [762, 135] width 9 height 9
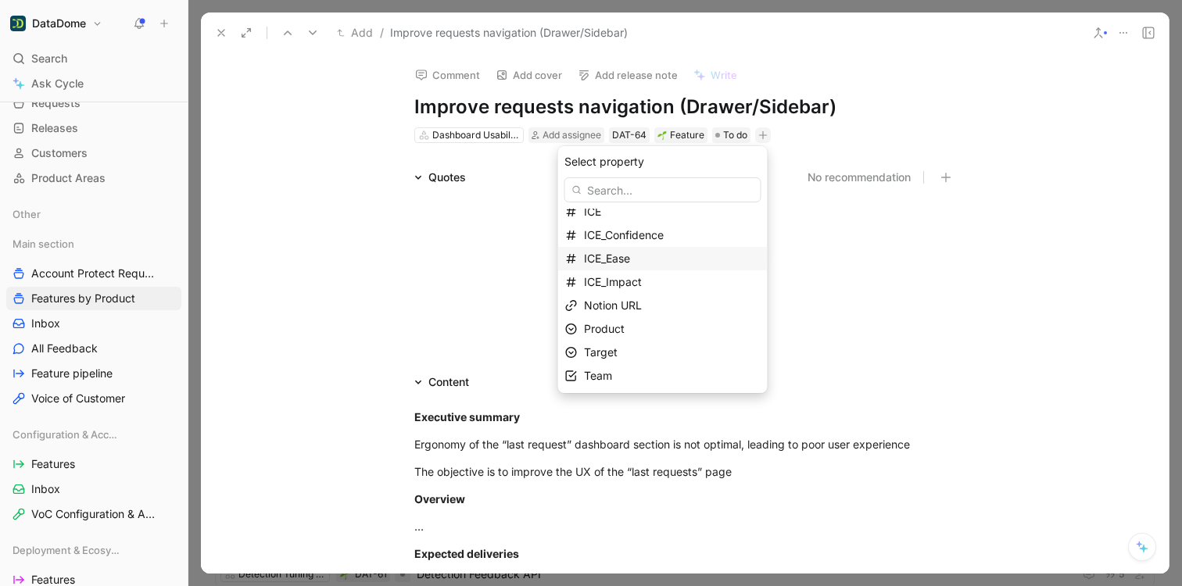
scroll to position [9, 0]
click at [624, 319] on div "Product" at bounding box center [672, 328] width 177 height 19
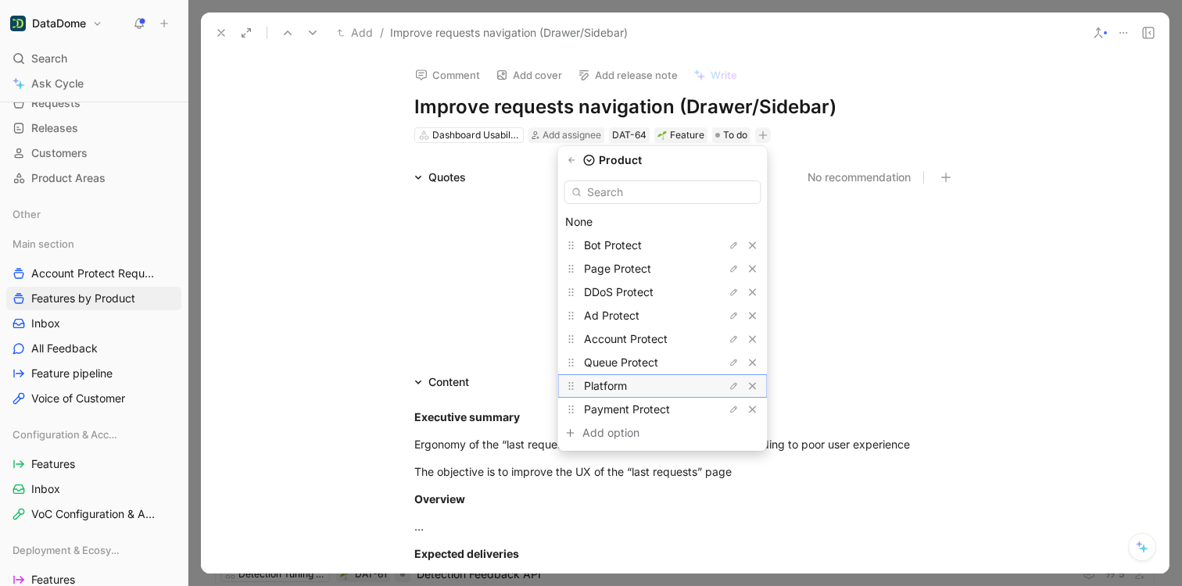
click at [635, 389] on div "Platform" at bounding box center [642, 386] width 117 height 19
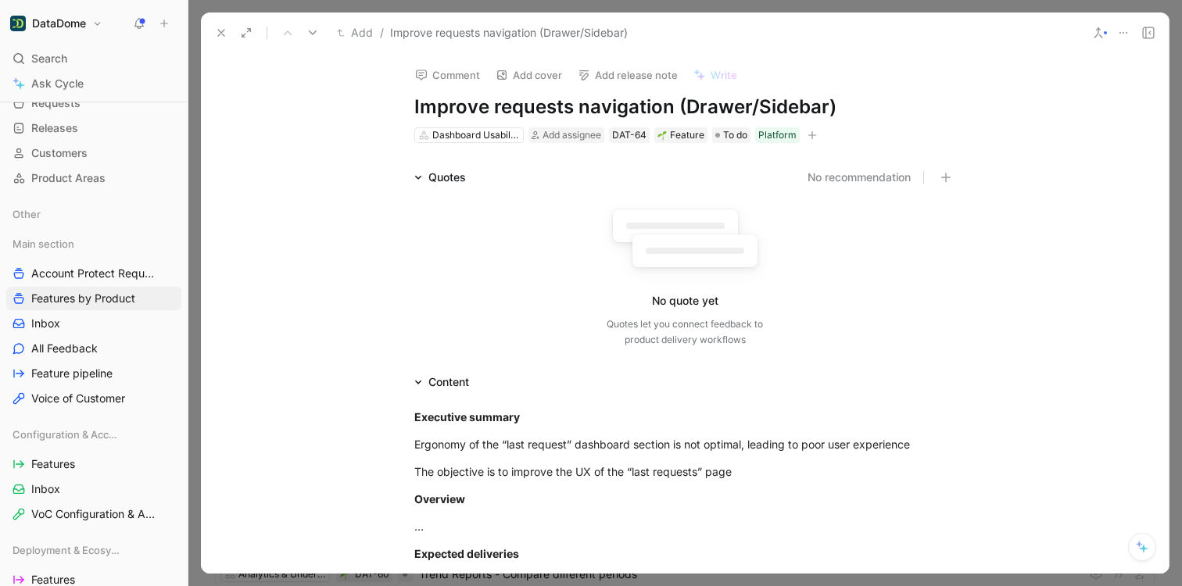
click at [216, 30] on icon at bounding box center [221, 33] width 13 height 13
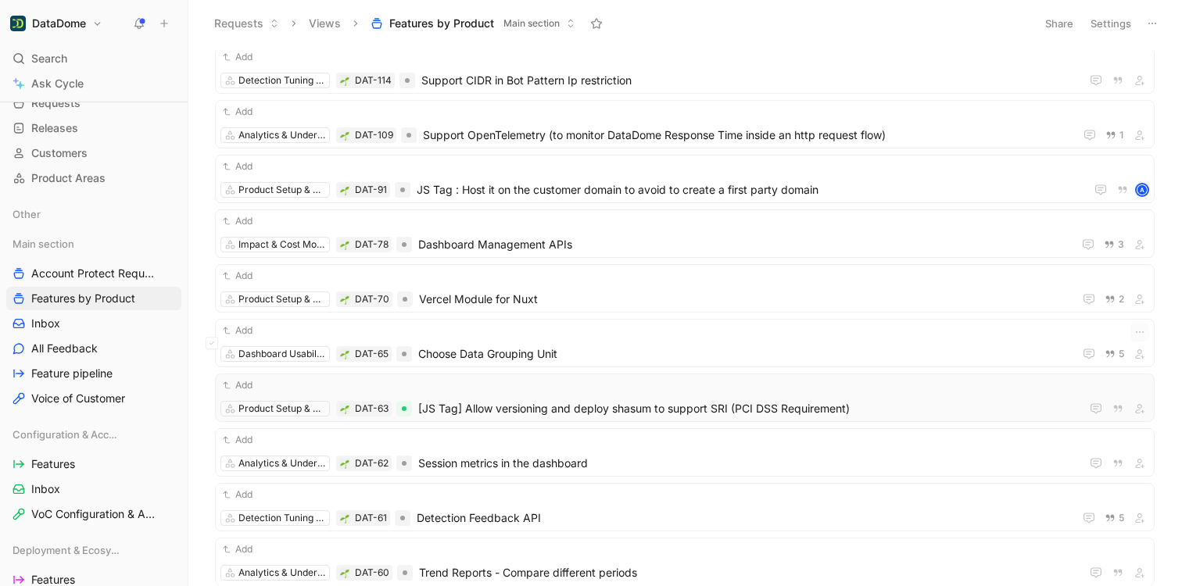
scroll to position [427, 0]
click at [589, 518] on span "Detection Feedback API" at bounding box center [742, 516] width 650 height 19
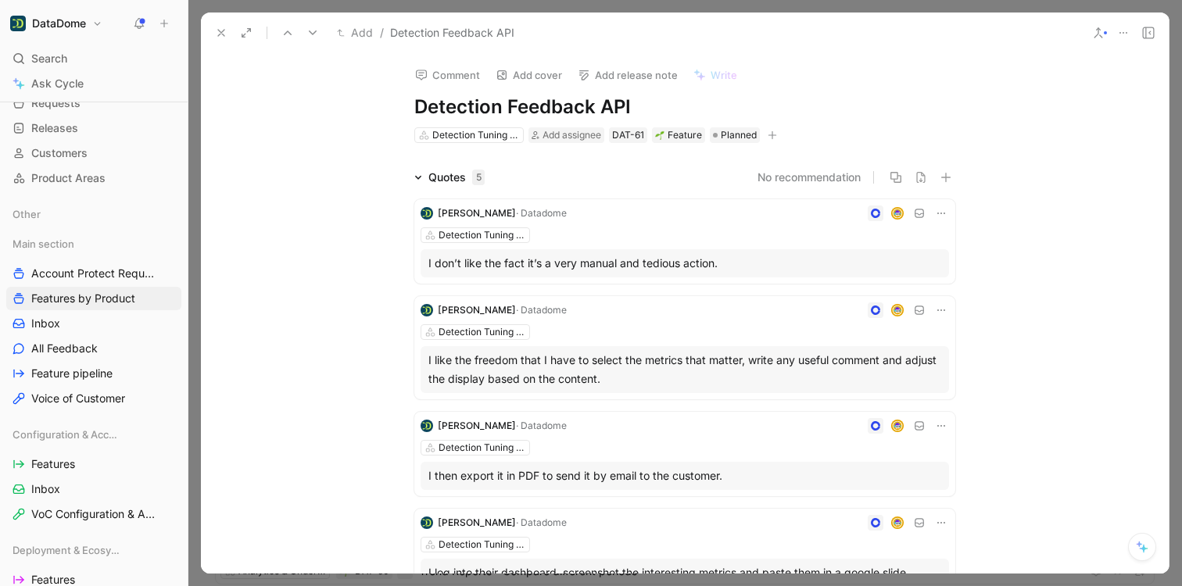
click at [767, 137] on icon "button" at bounding box center [771, 135] width 9 height 9
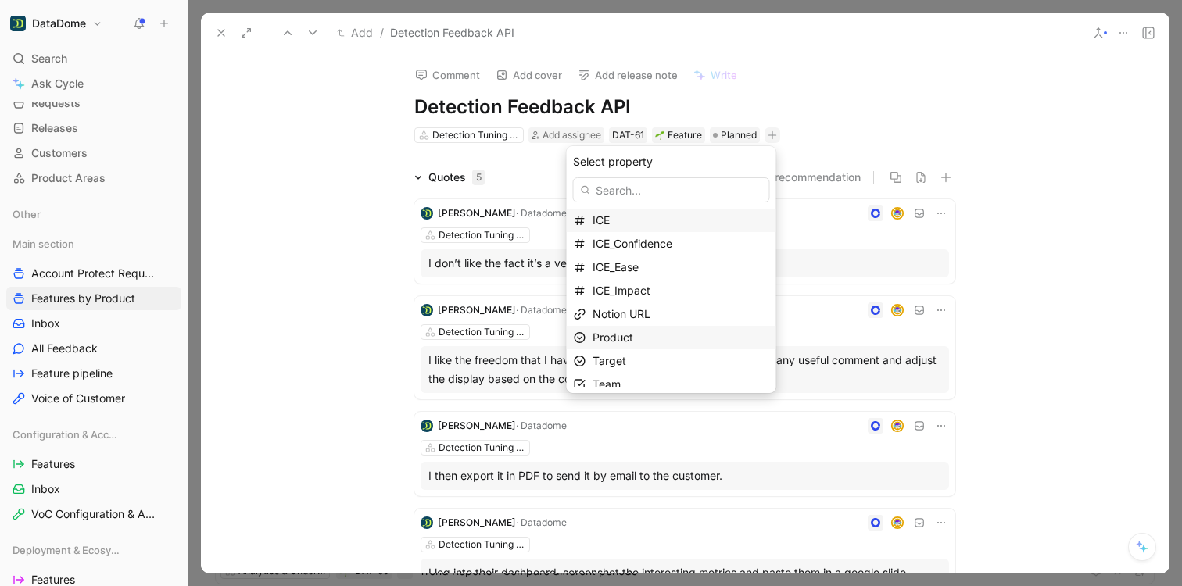
click at [626, 340] on span "Product" at bounding box center [612, 337] width 41 height 13
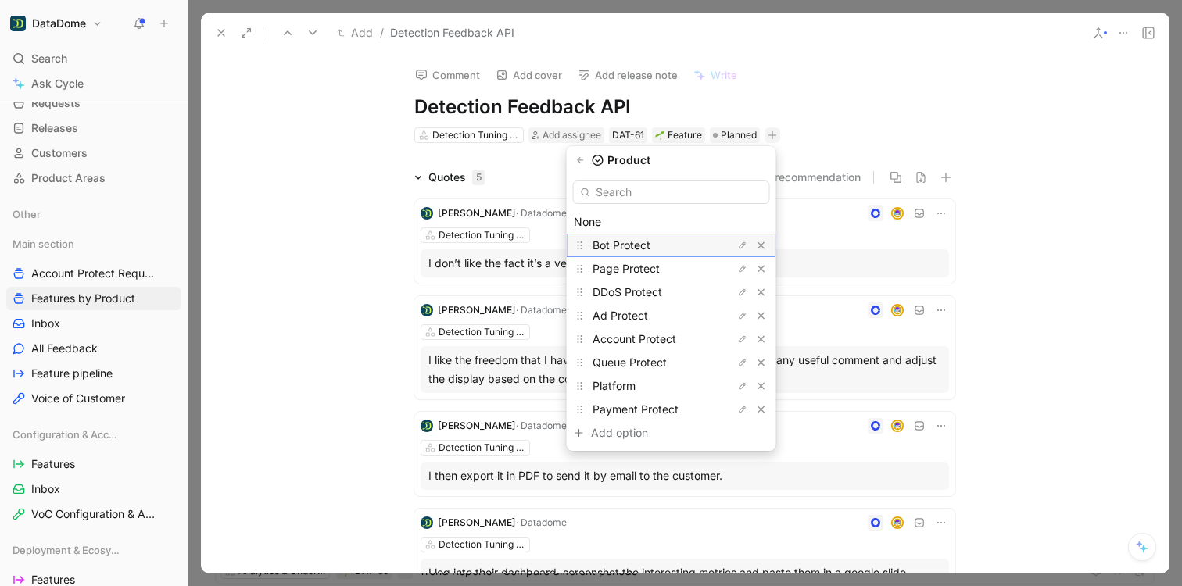
click at [614, 244] on span "Bot Protect" at bounding box center [621, 244] width 58 height 13
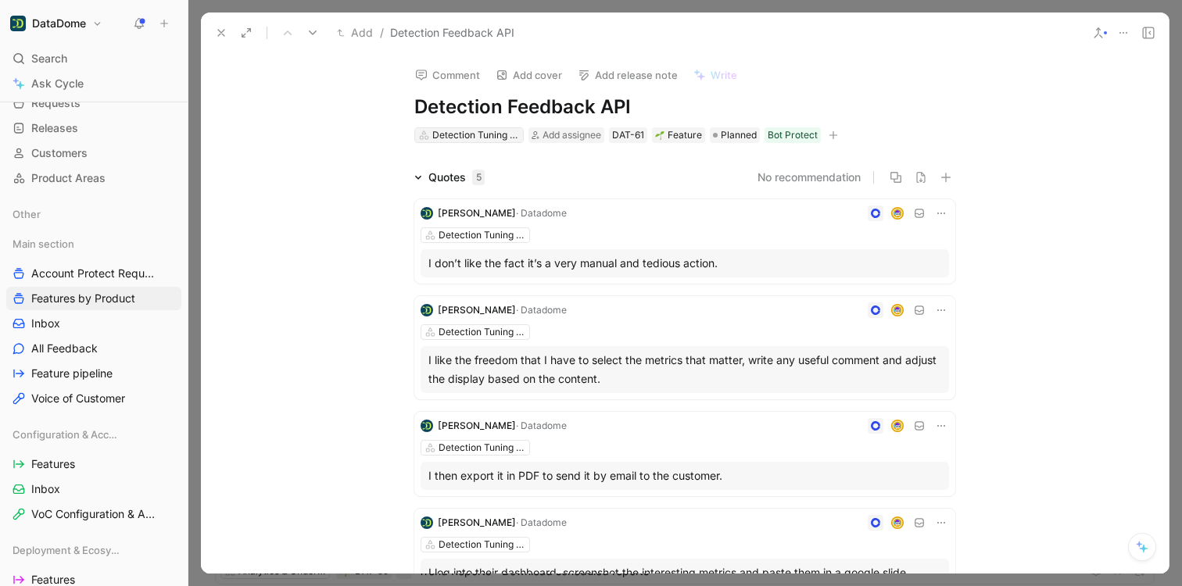
click at [457, 139] on div "Detection Tuning & Enrichment" at bounding box center [476, 135] width 88 height 16
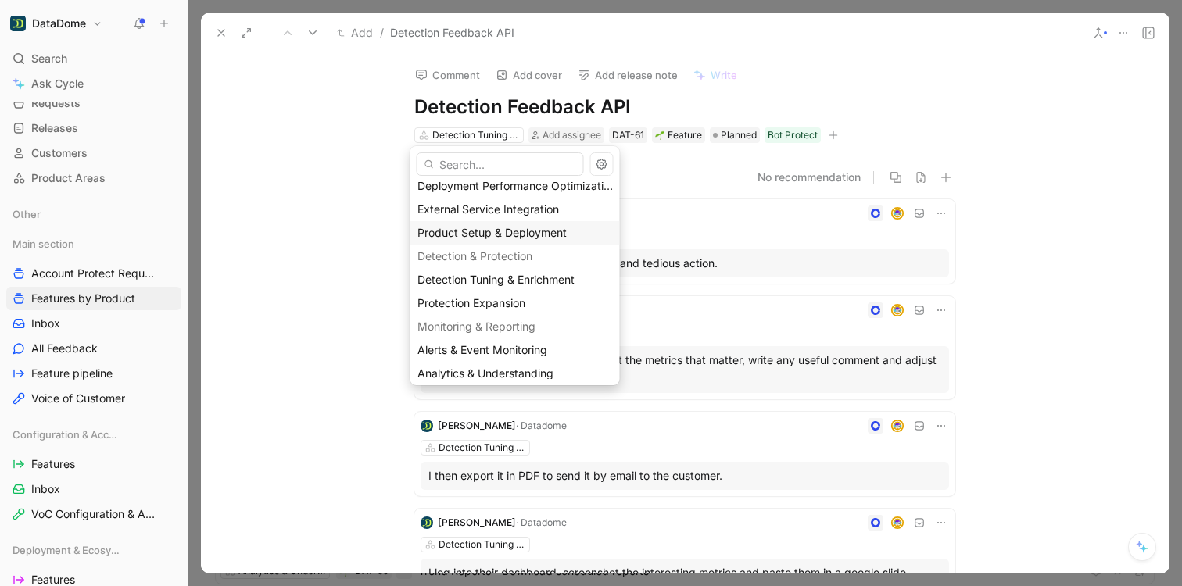
scroll to position [175, 0]
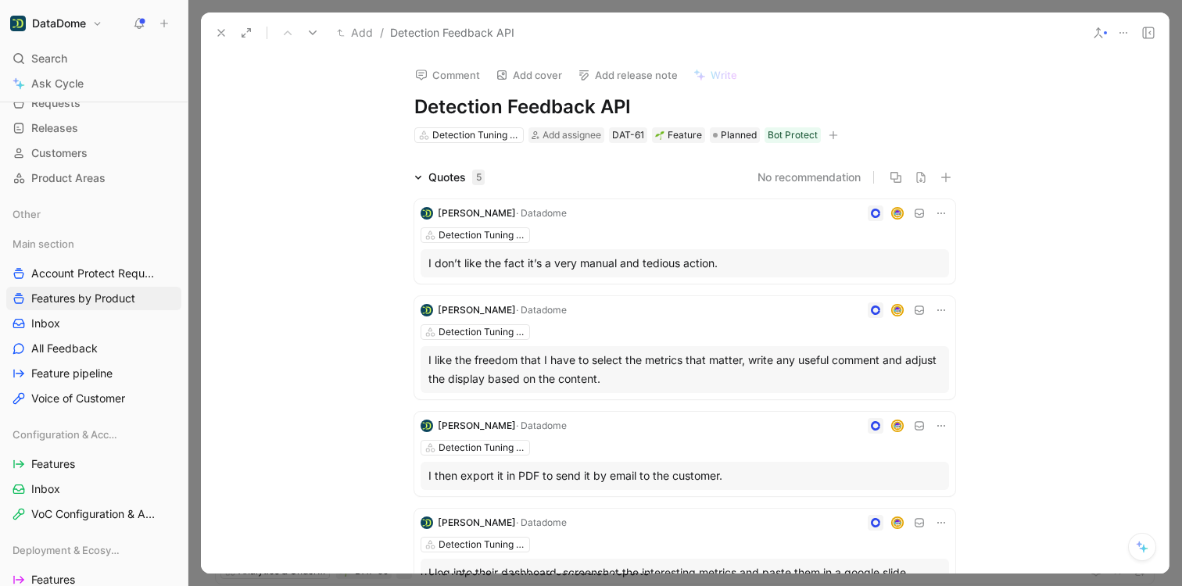
click at [218, 27] on icon at bounding box center [221, 33] width 13 height 13
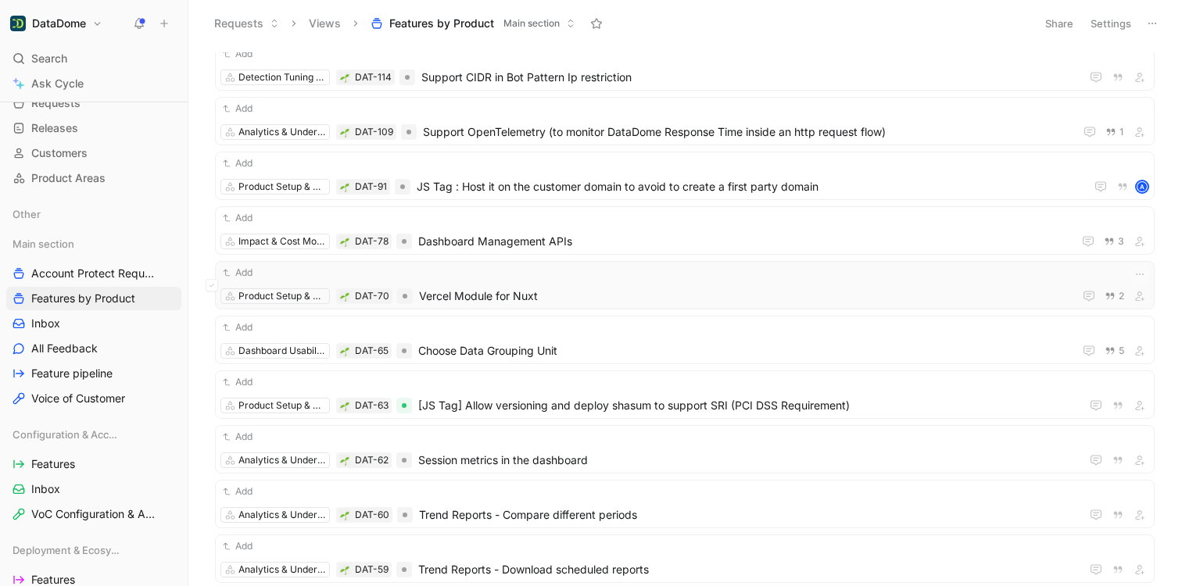
scroll to position [430, 0]
click at [568, 295] on span "Vercel Module for Nuxt" at bounding box center [743, 294] width 648 height 19
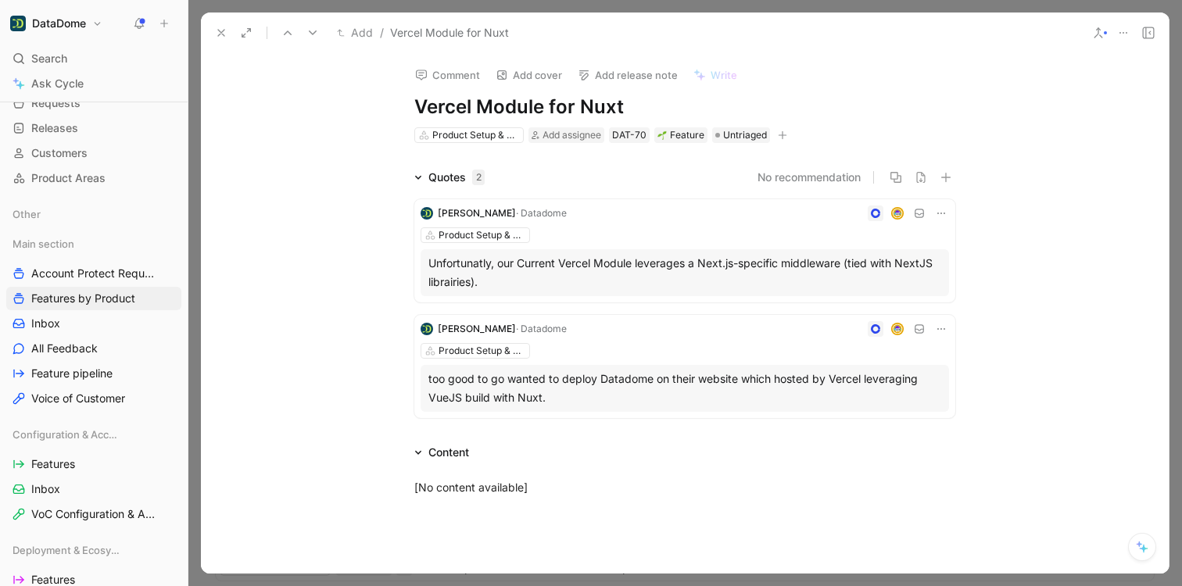
click at [782, 133] on button "button" at bounding box center [782, 135] width 16 height 16
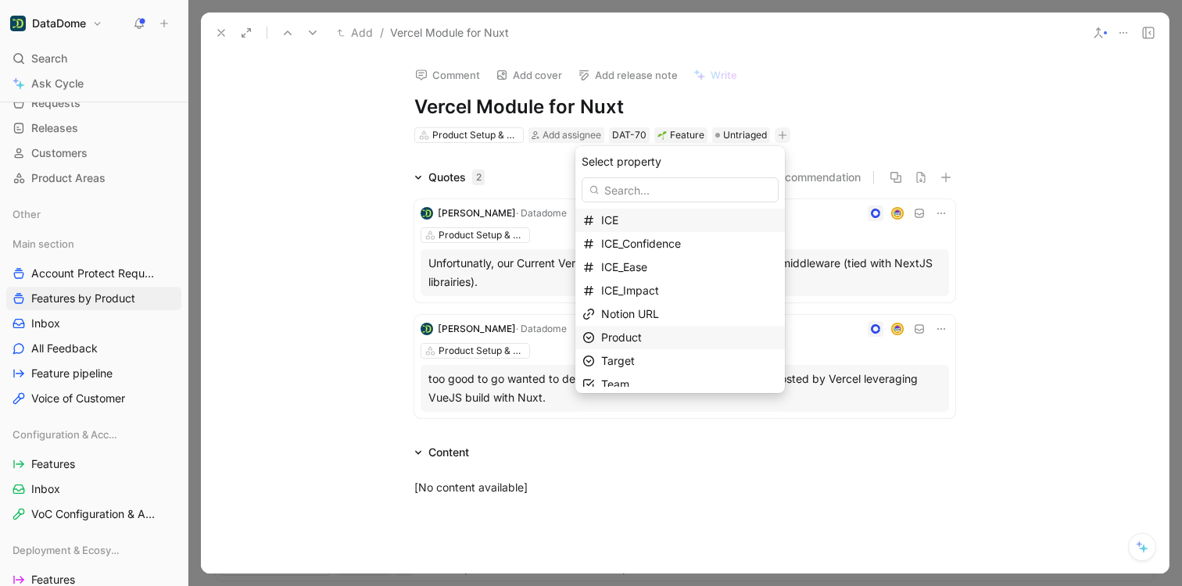
click at [631, 342] on span "Product" at bounding box center [621, 337] width 41 height 13
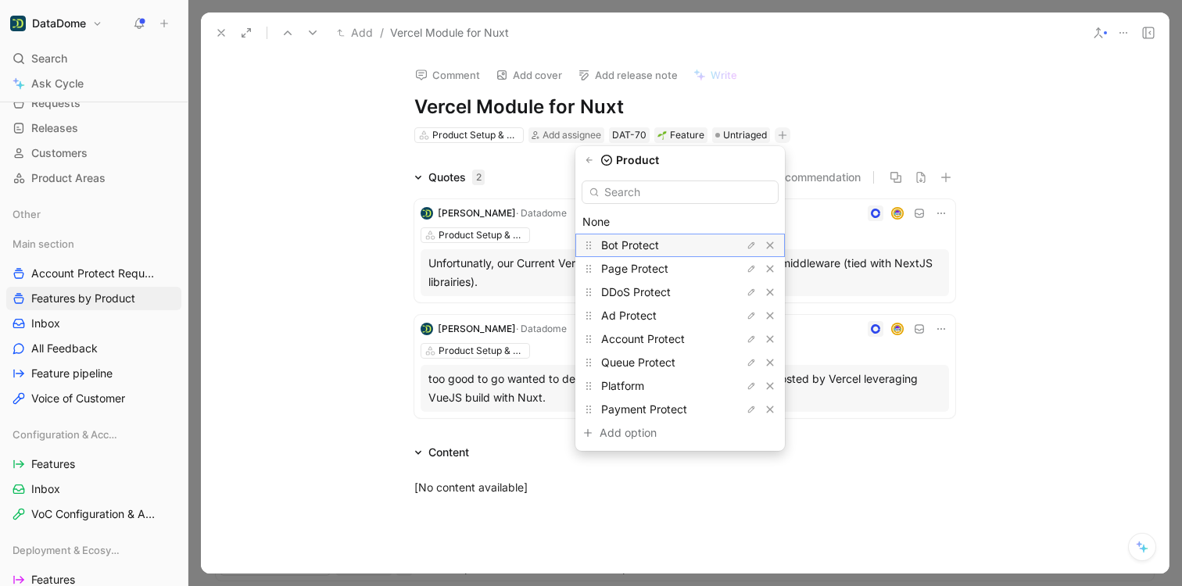
click at [635, 245] on span "Bot Protect" at bounding box center [630, 244] width 58 height 13
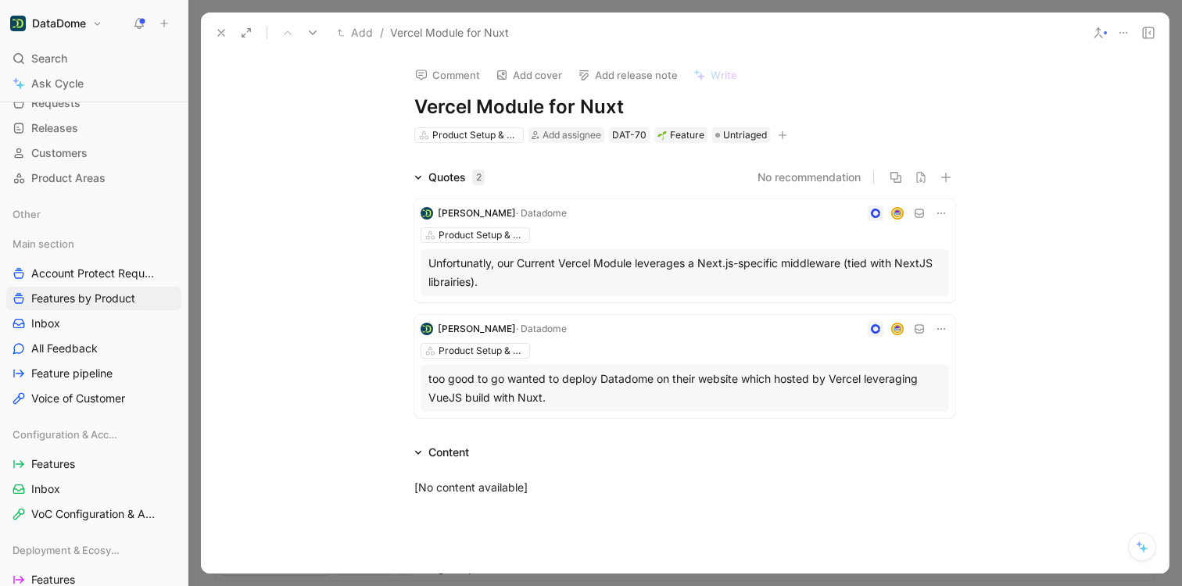
click at [216, 34] on icon at bounding box center [221, 33] width 13 height 13
